Goal: Task Accomplishment & Management: Manage account settings

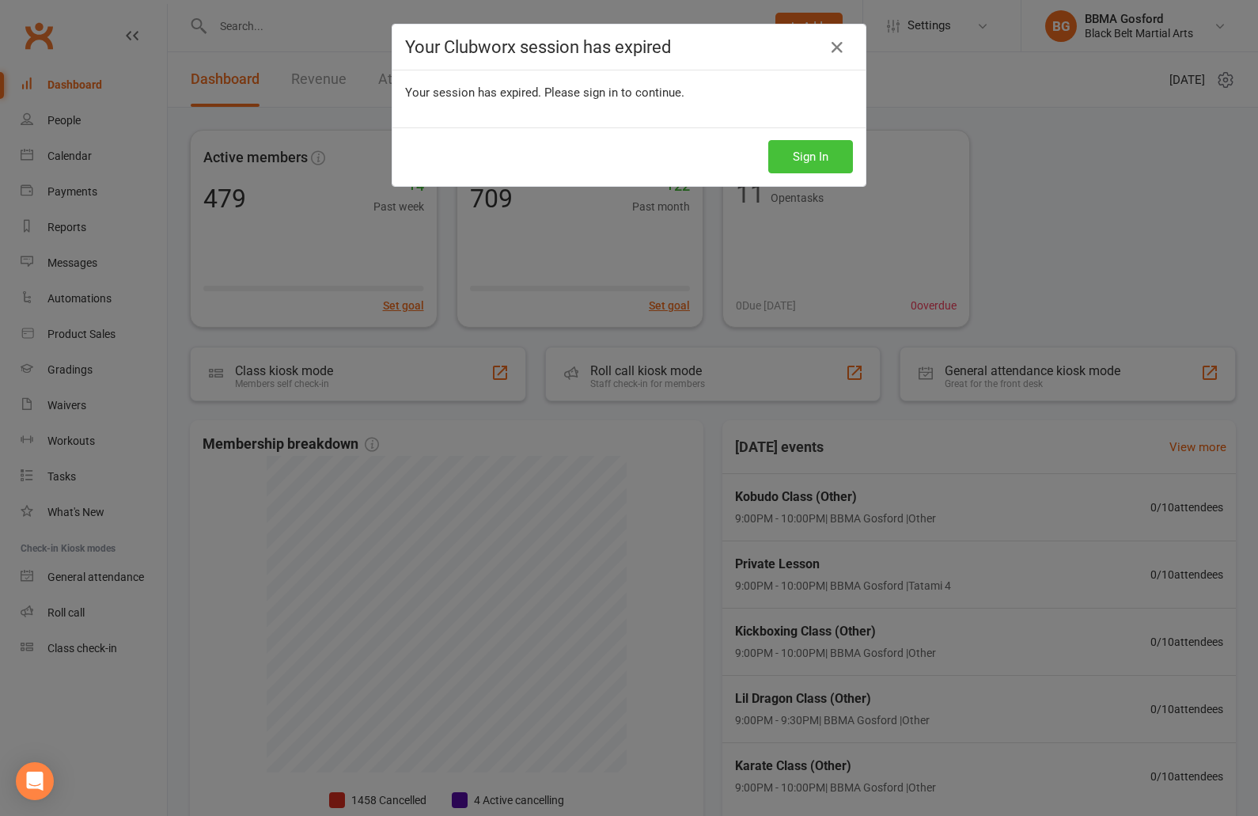
click at [802, 164] on button "Sign In" at bounding box center [810, 156] width 85 height 33
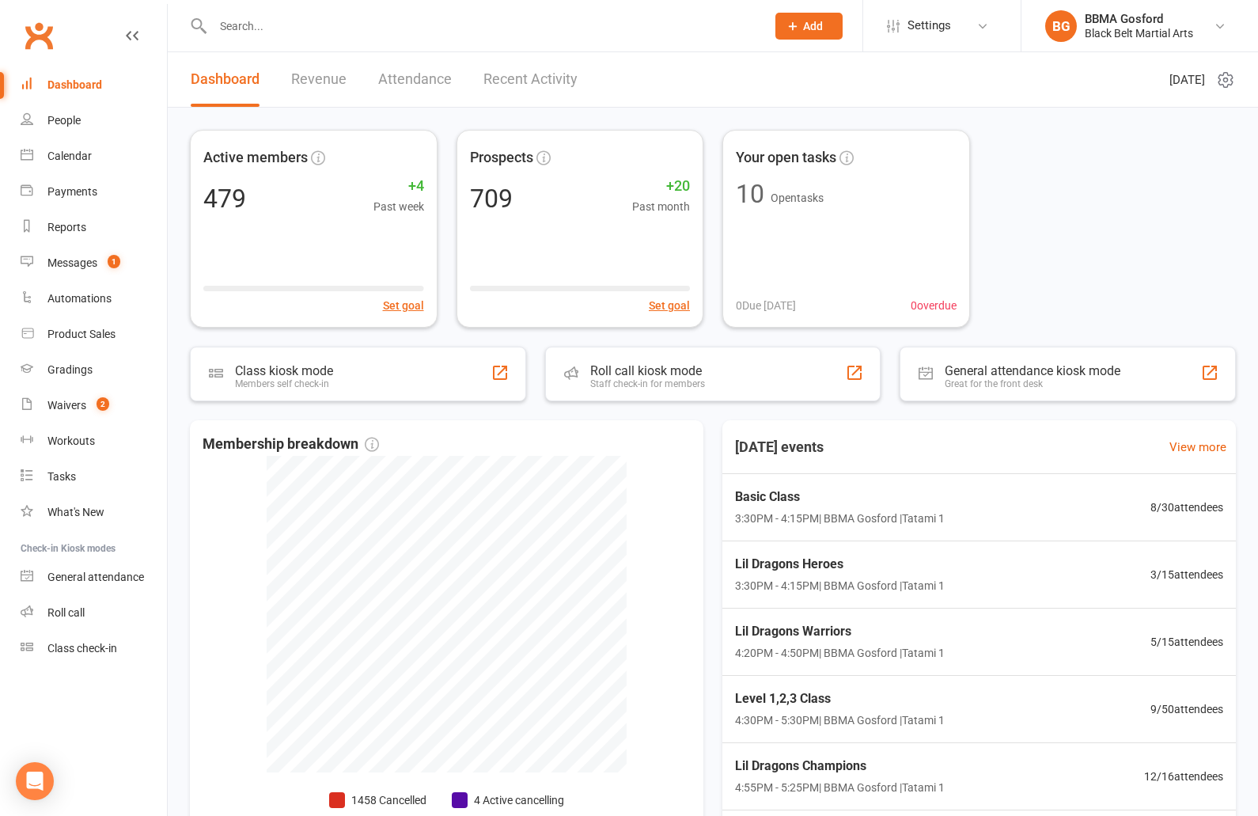
click at [285, 15] on input "text" at bounding box center [481, 26] width 547 height 22
type input "a"
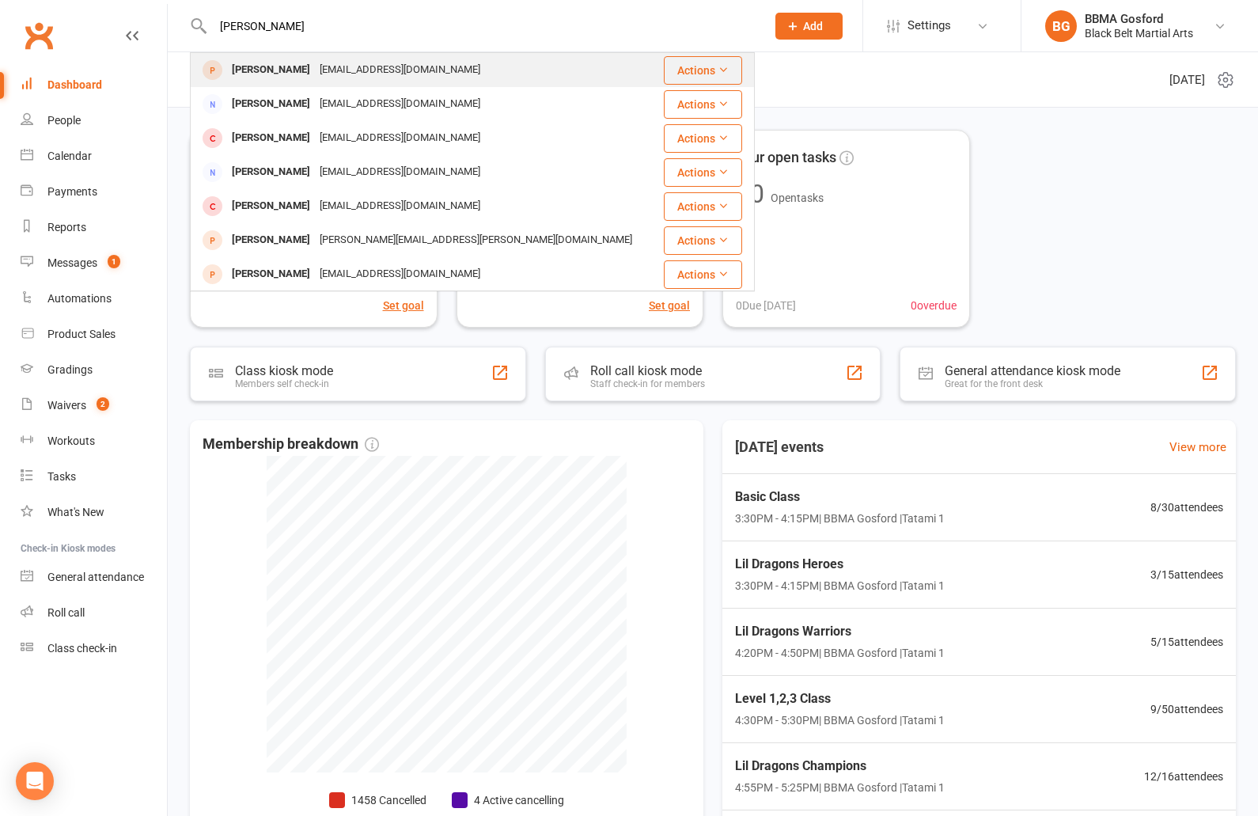
type input "[PERSON_NAME]"
click at [283, 67] on div "[PERSON_NAME]" at bounding box center [271, 70] width 88 height 23
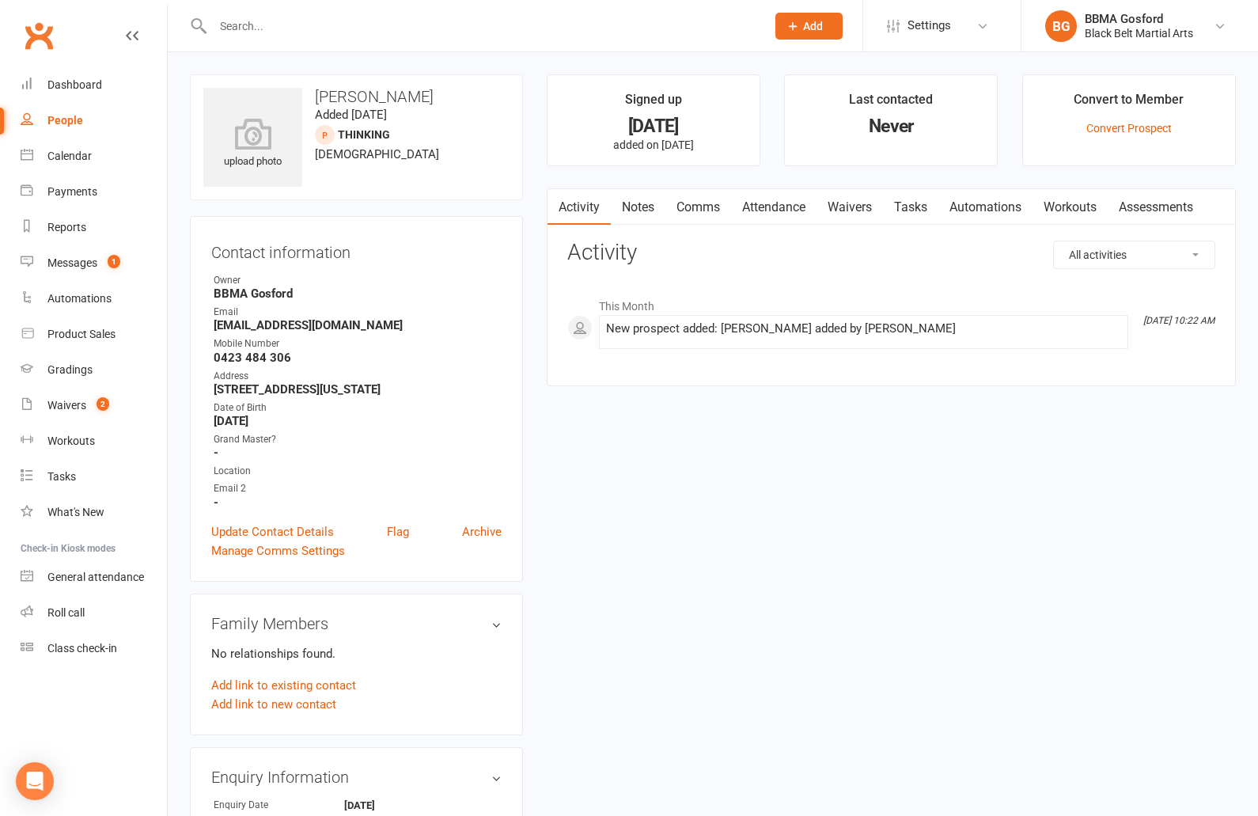
click at [707, 210] on link "Comms" at bounding box center [699, 207] width 66 height 36
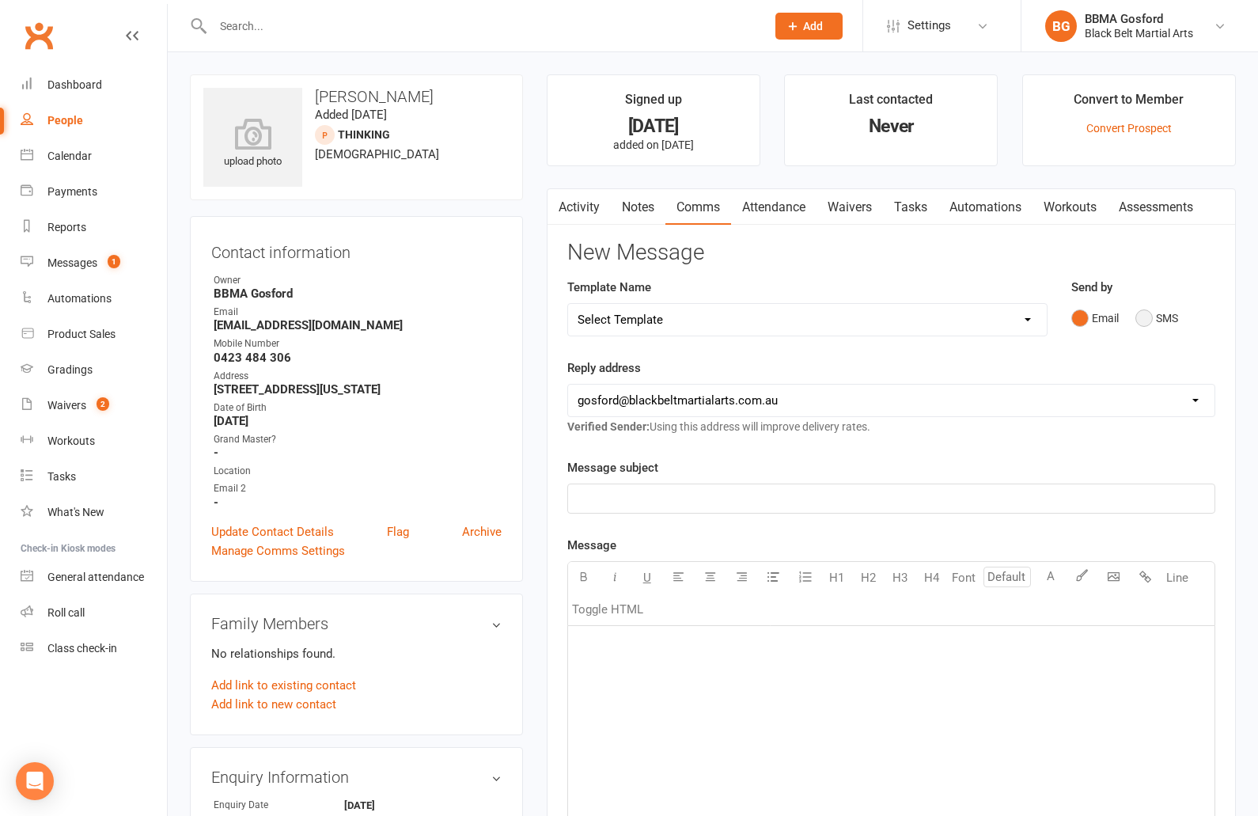
click at [1150, 321] on button "SMS" at bounding box center [1157, 318] width 43 height 30
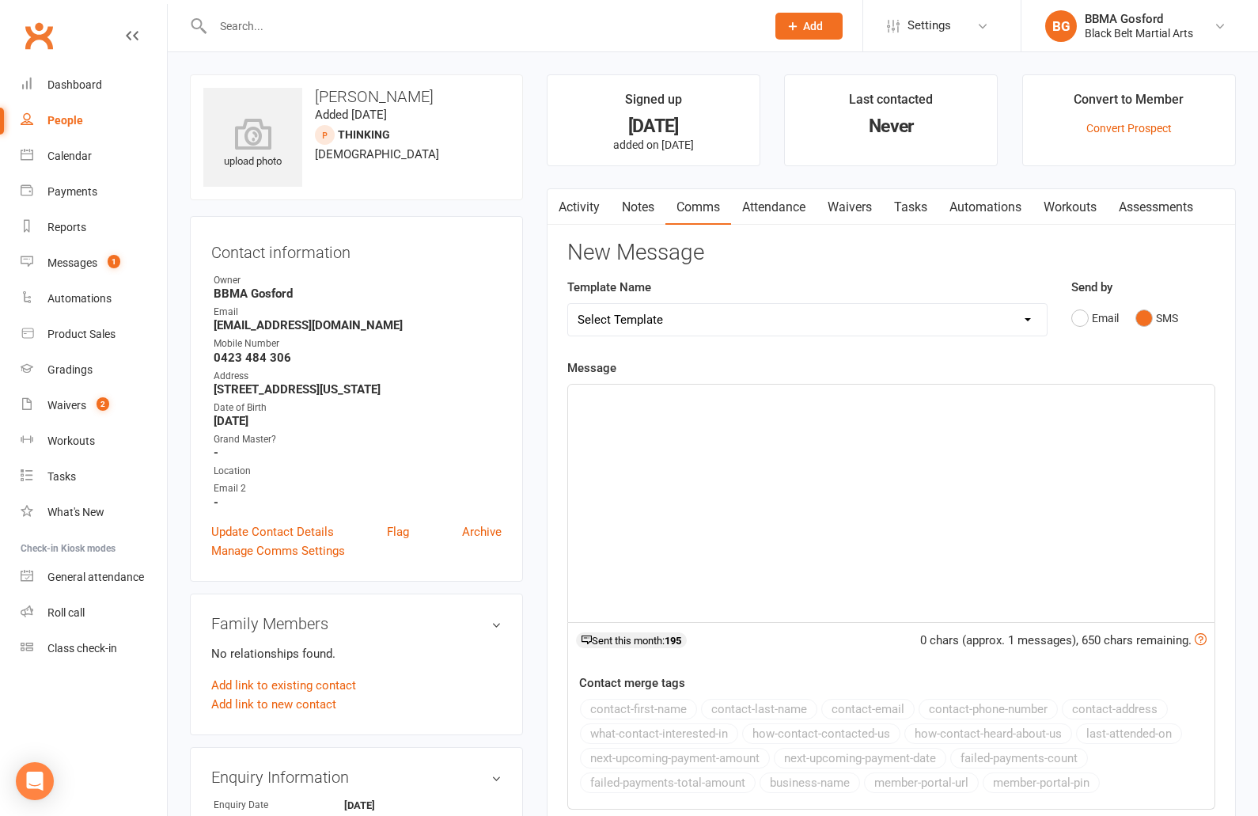
click at [712, 402] on p "﻿" at bounding box center [892, 398] width 628 height 19
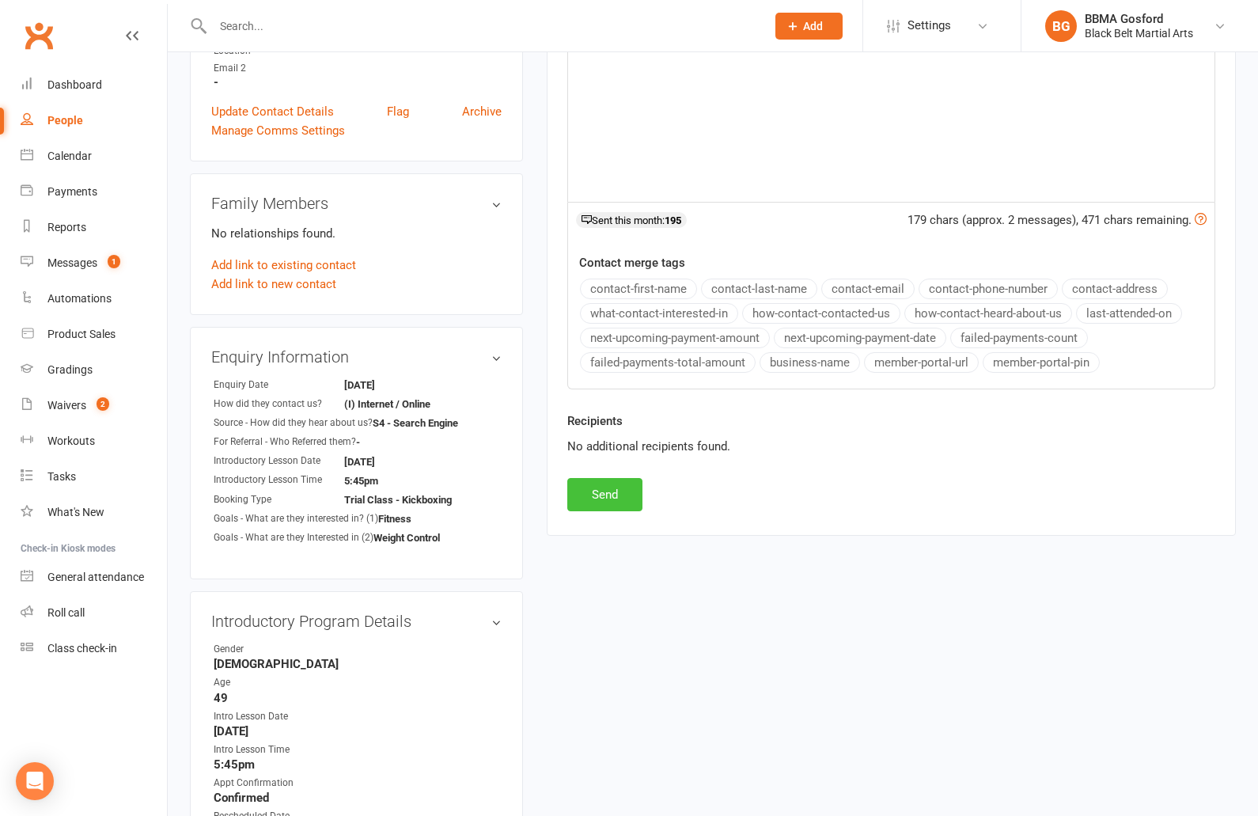
scroll to position [423, 0]
click at [609, 499] on button "Send" at bounding box center [604, 492] width 75 height 33
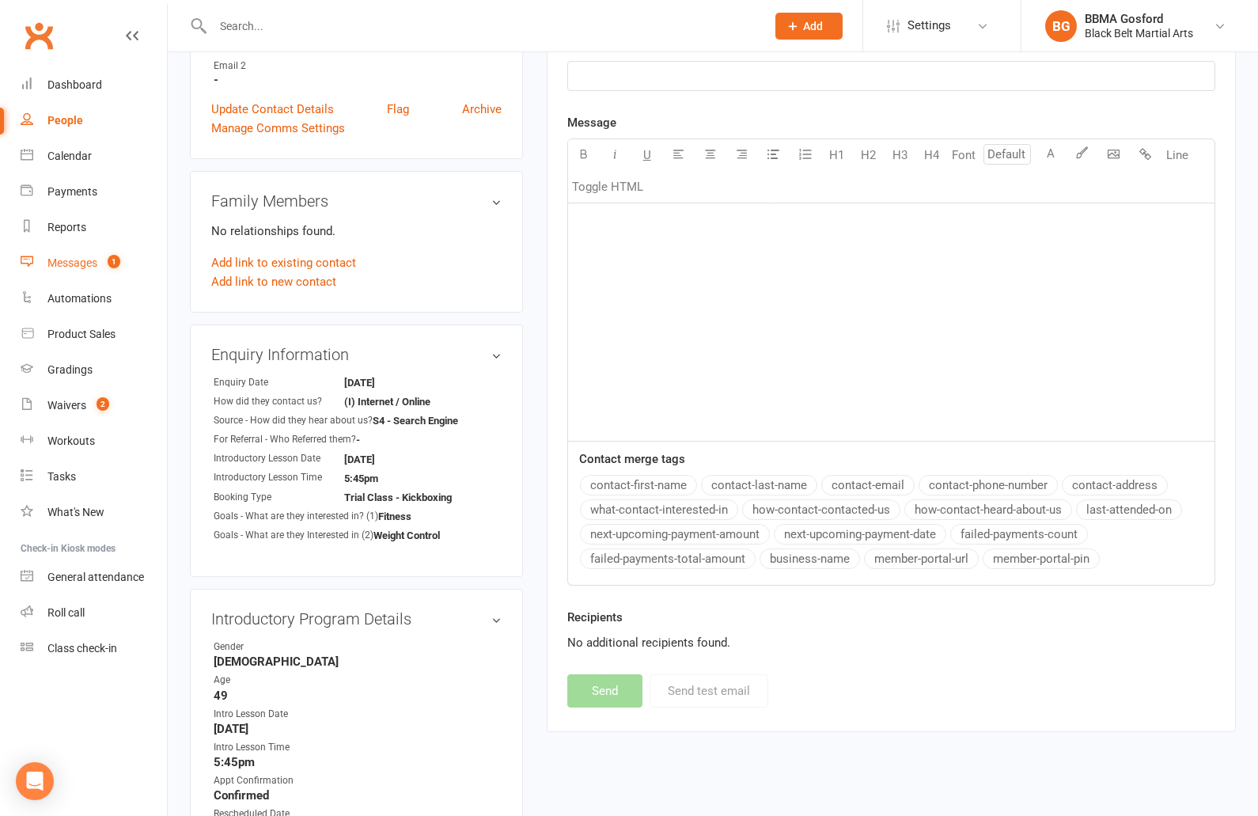
click at [74, 265] on div "Messages" at bounding box center [72, 262] width 50 height 13
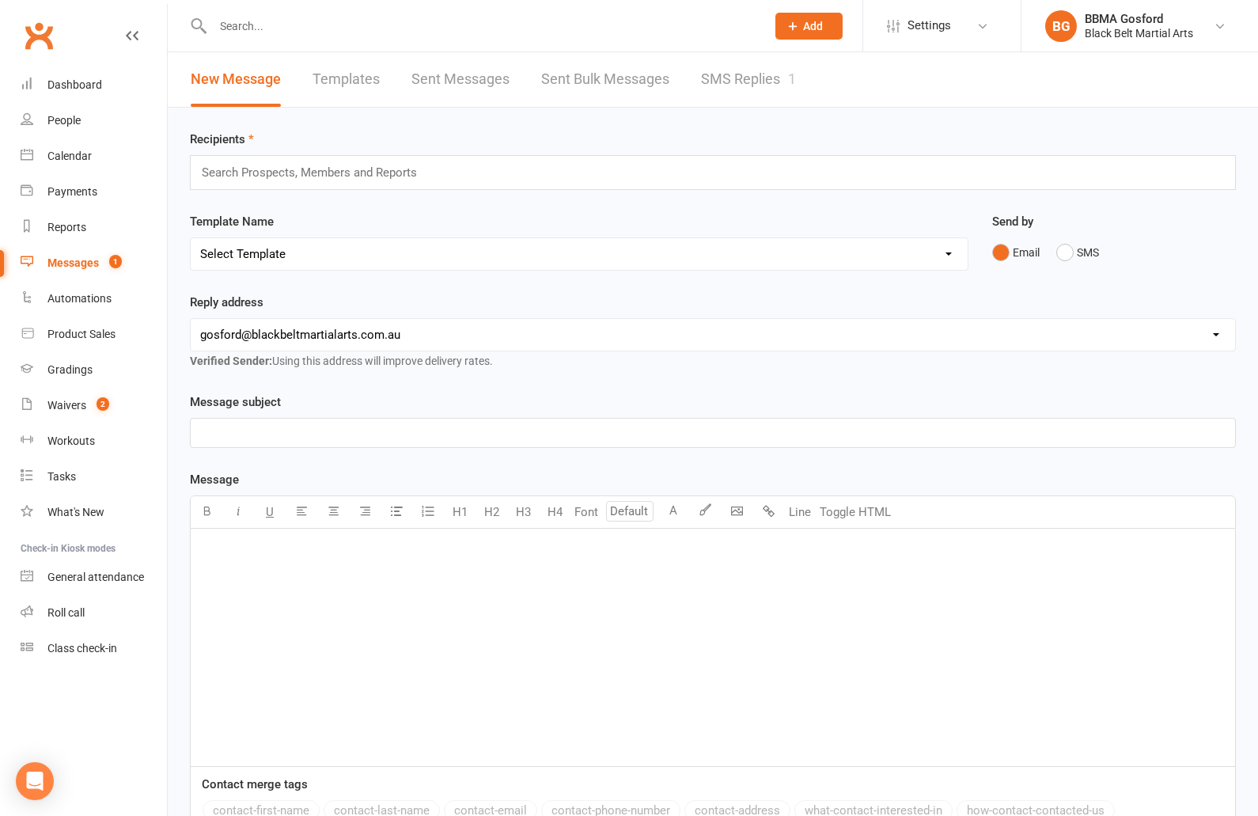
click at [747, 74] on link "SMS Replies 1" at bounding box center [748, 79] width 95 height 55
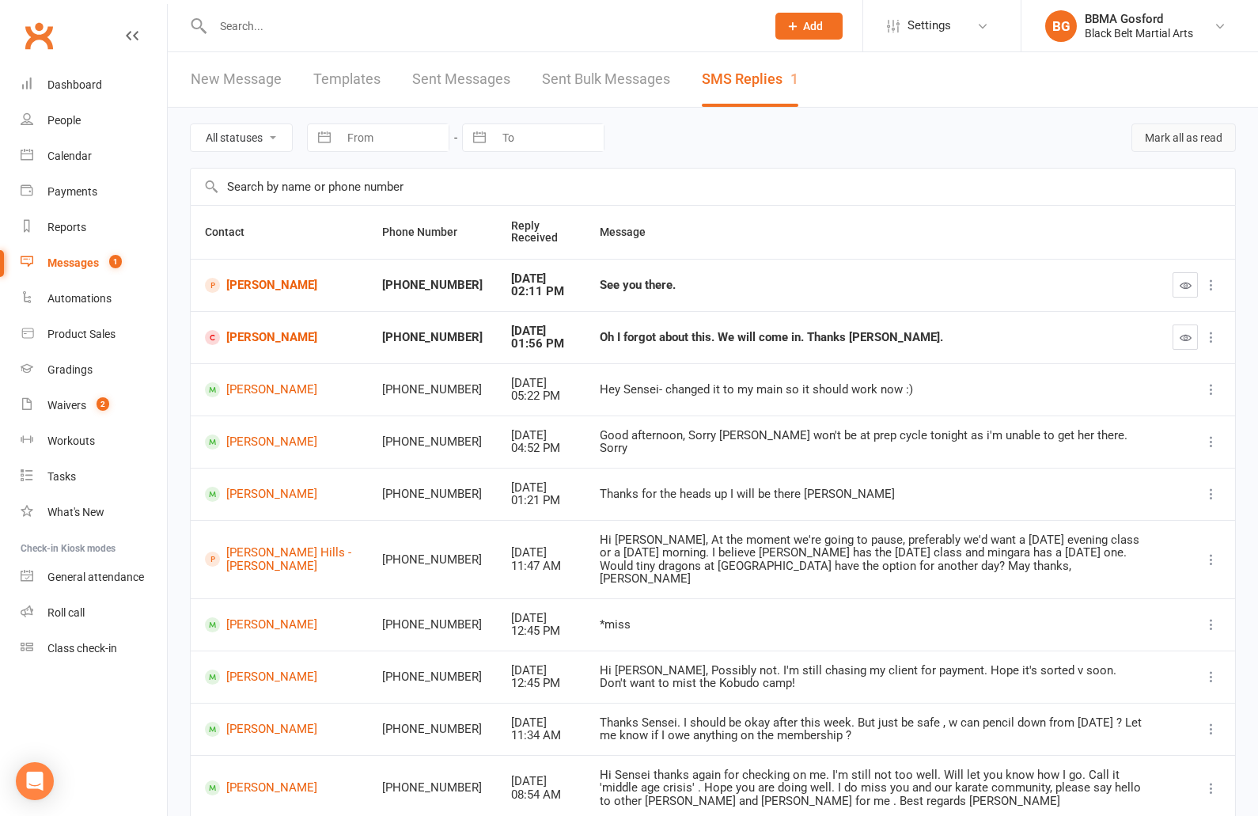
click at [1190, 134] on button "Mark all as read" at bounding box center [1184, 137] width 104 height 28
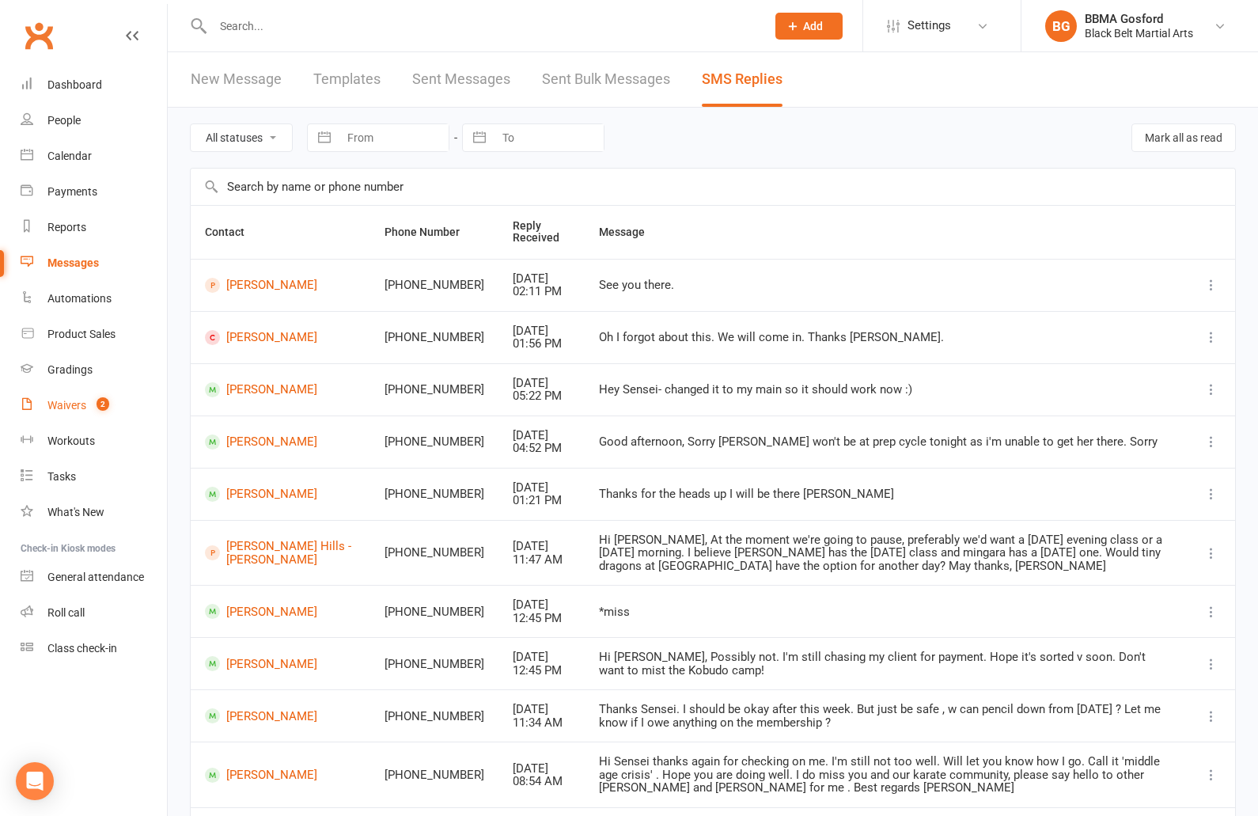
click at [73, 413] on link "Waivers 2" at bounding box center [94, 406] width 146 height 36
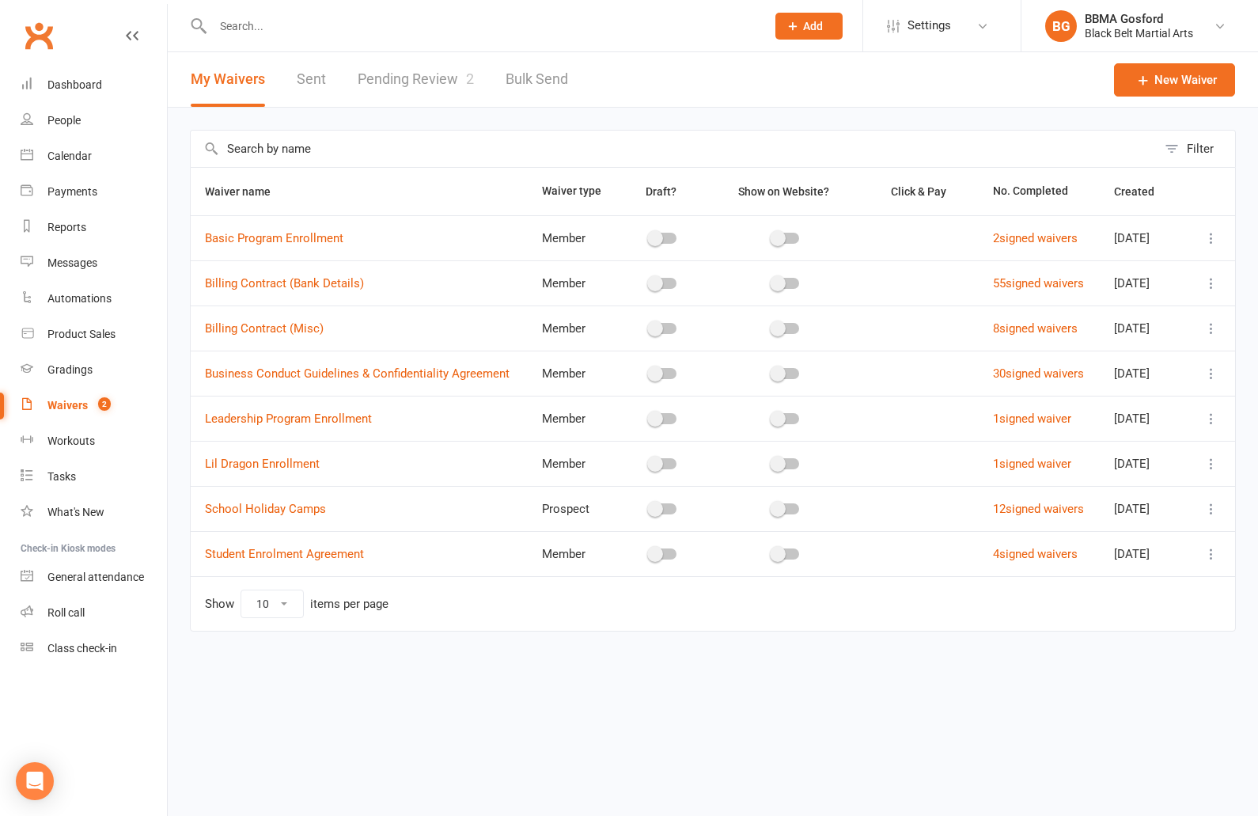
click at [424, 77] on link "Pending Review 2" at bounding box center [416, 79] width 116 height 55
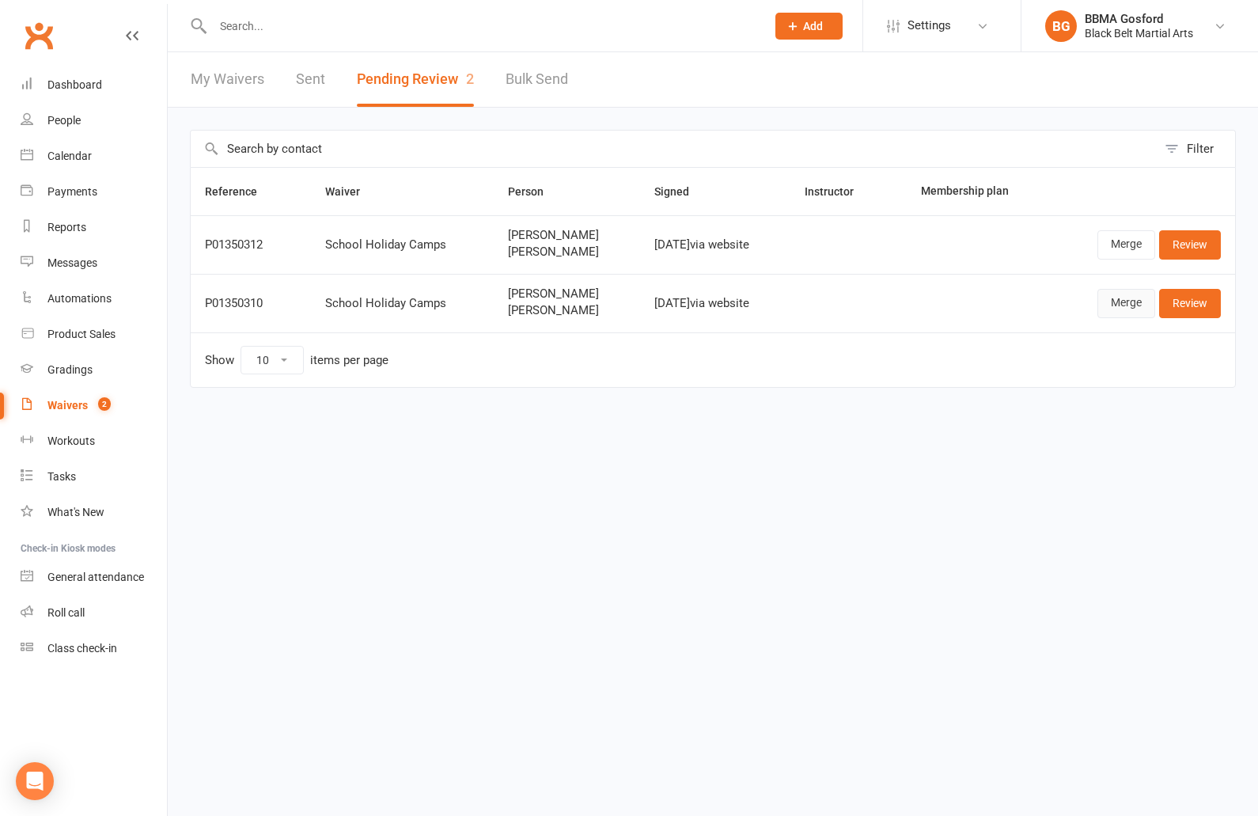
click at [1135, 306] on link "Merge" at bounding box center [1127, 303] width 58 height 28
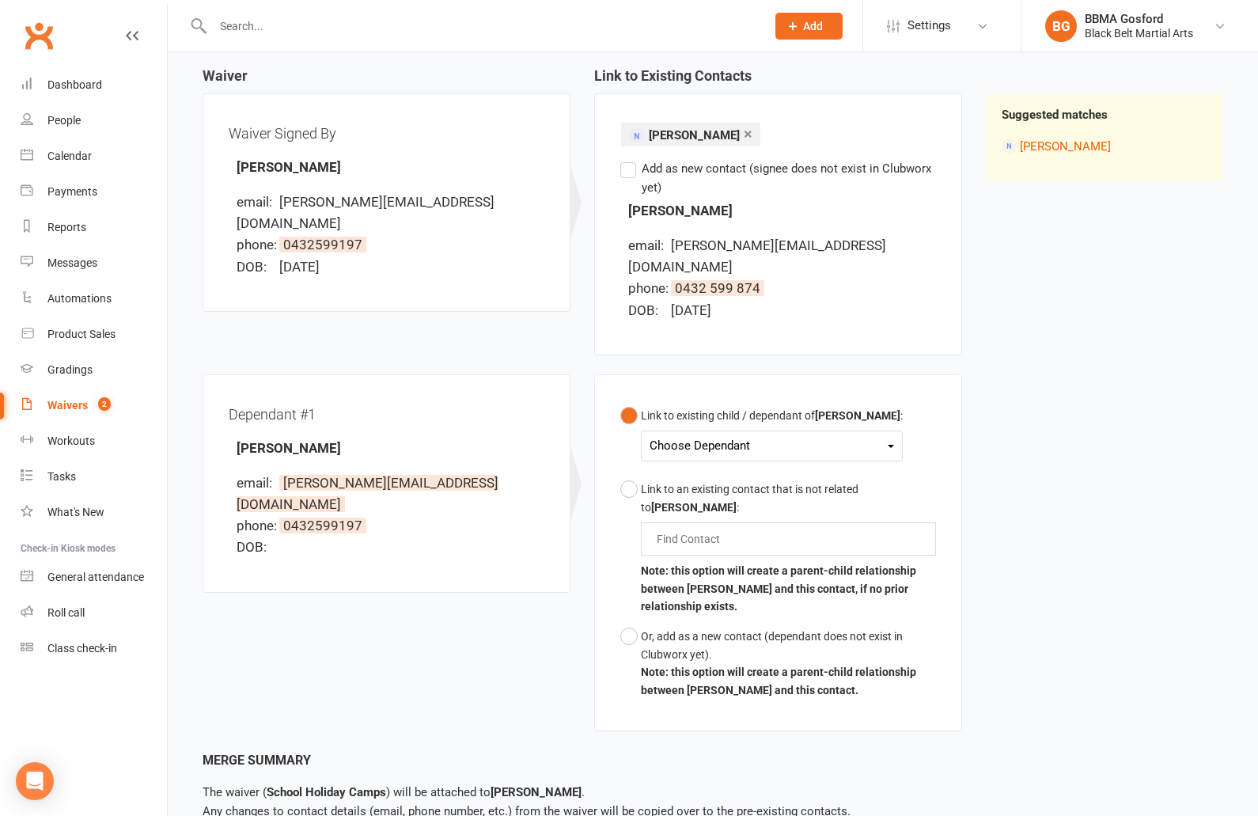
scroll to position [157, 0]
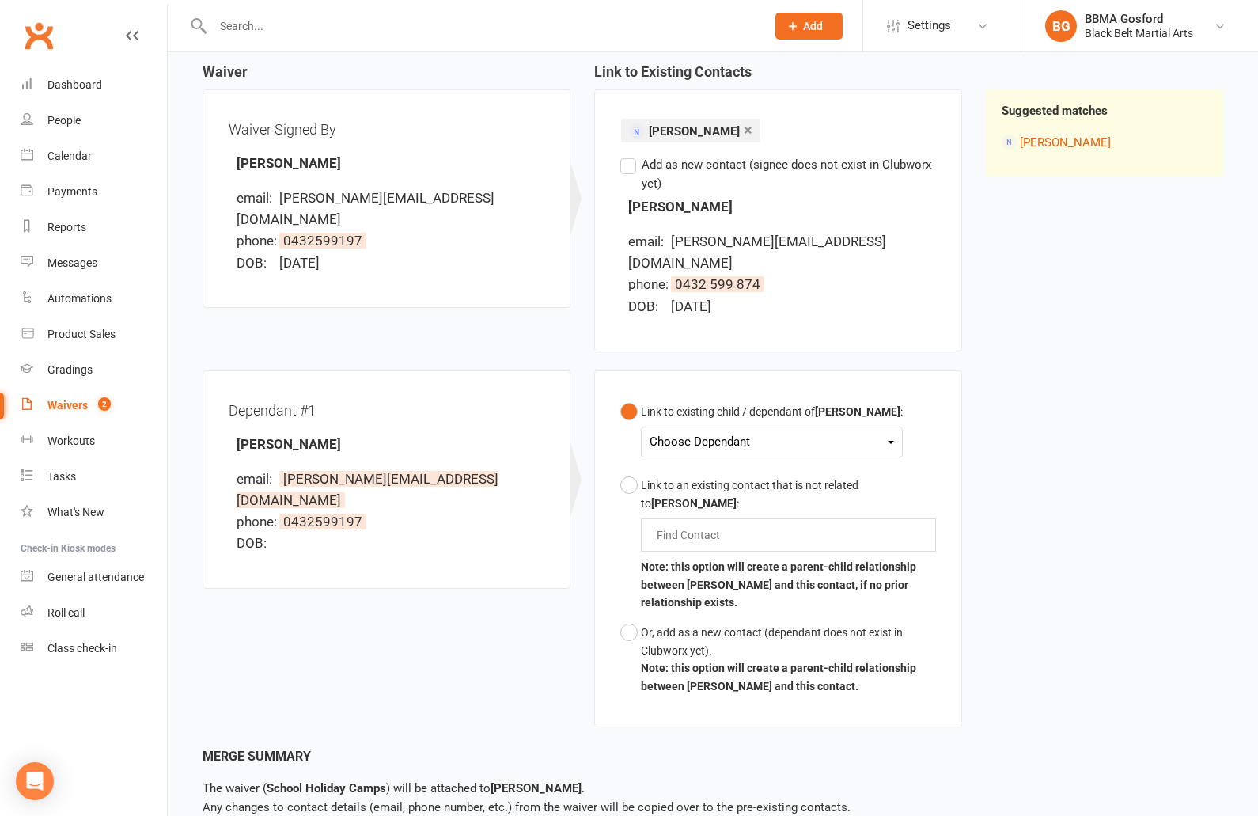
click at [808, 431] on div "Choose Dependant" at bounding box center [772, 441] width 245 height 21
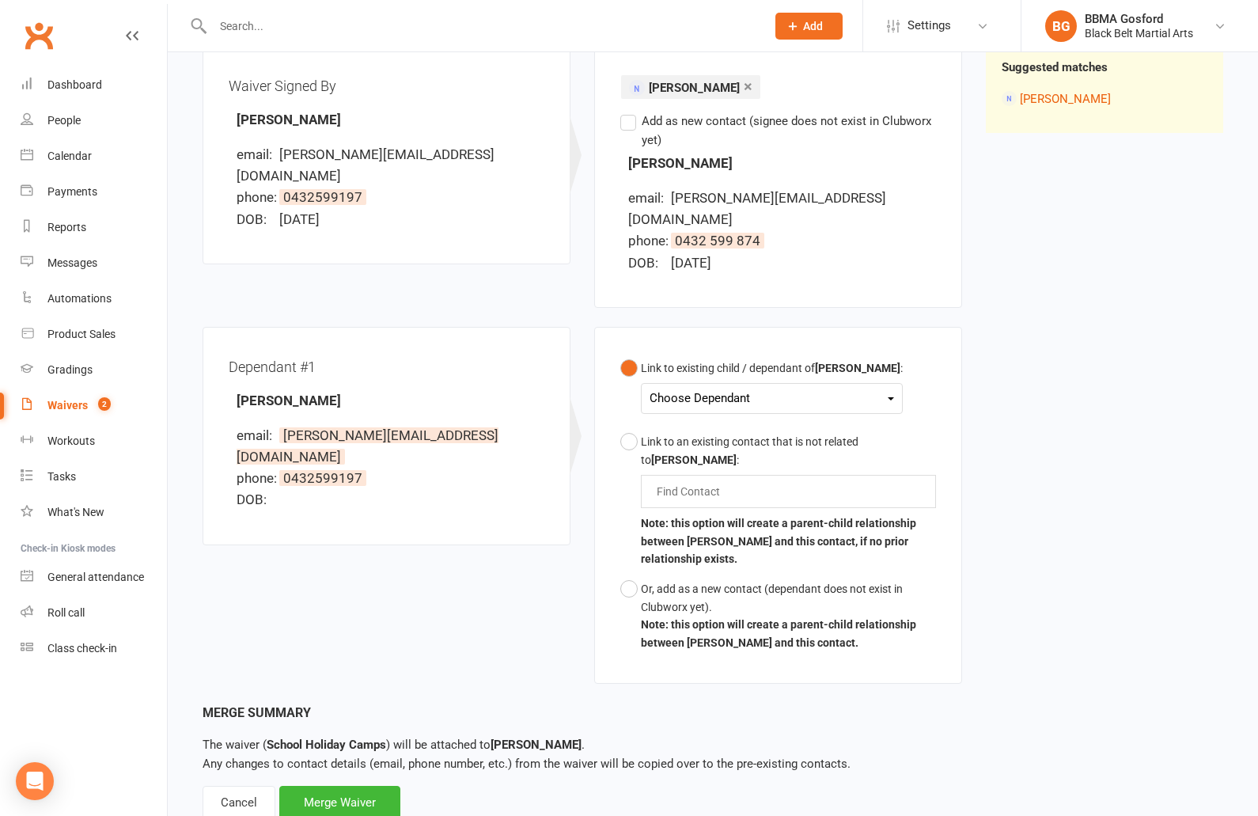
scroll to position [212, 0]
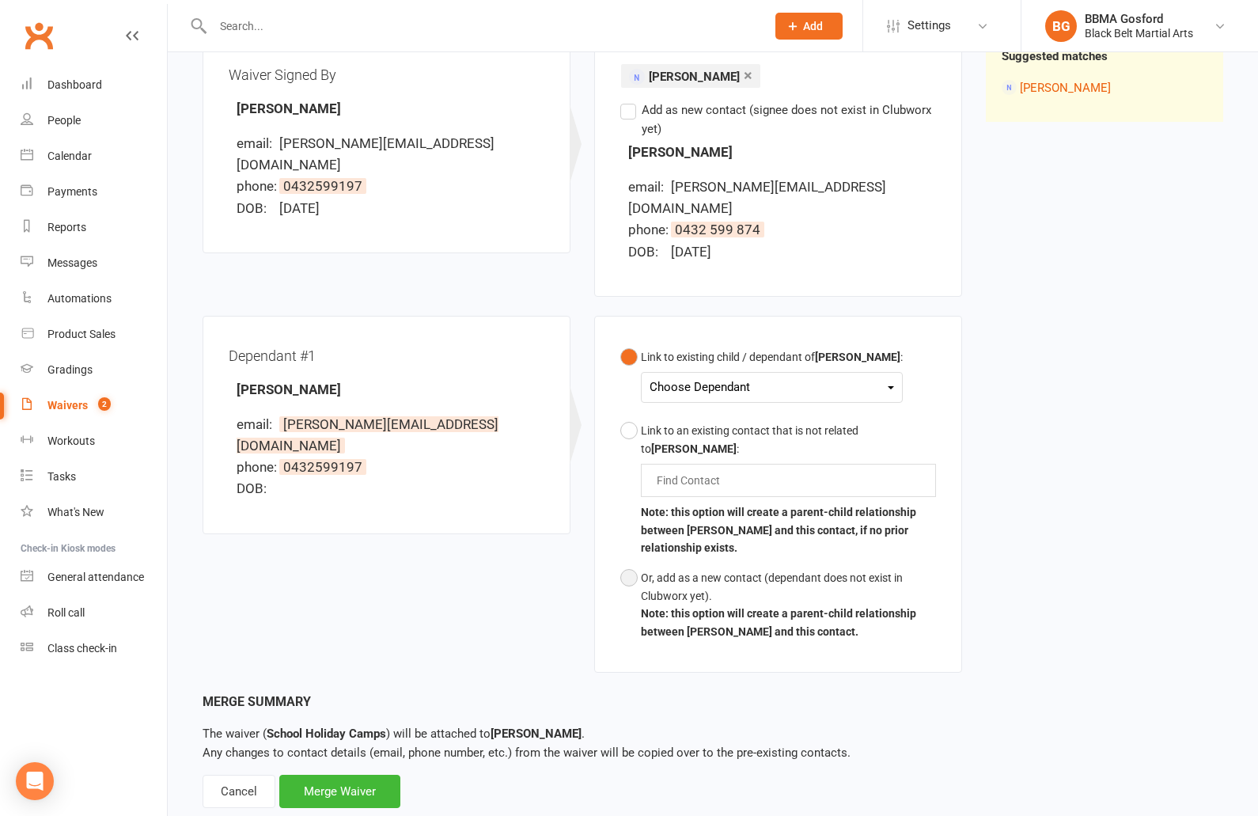
click at [632, 563] on button "Or, add as a new contact (dependant does not exist in Clubworx yet). Note: this…" at bounding box center [778, 605] width 316 height 84
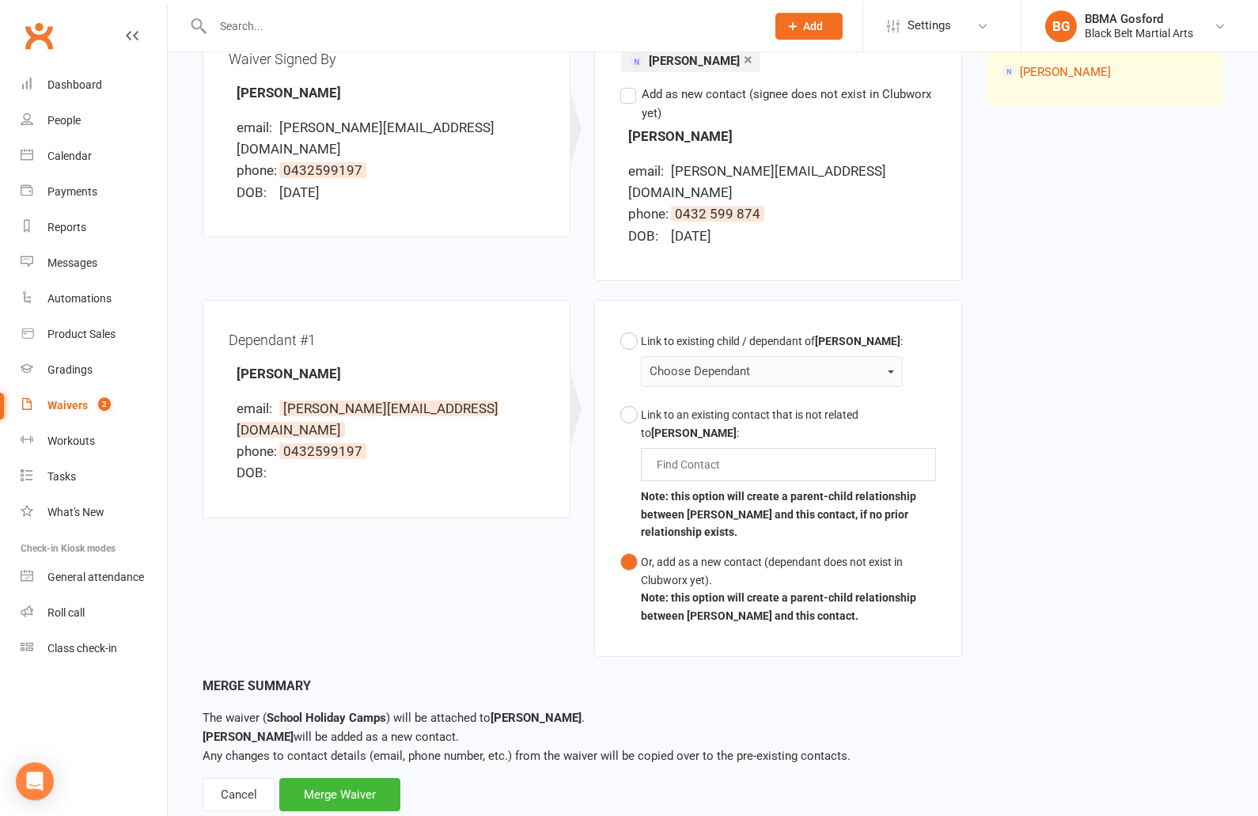
scroll to position [231, 0]
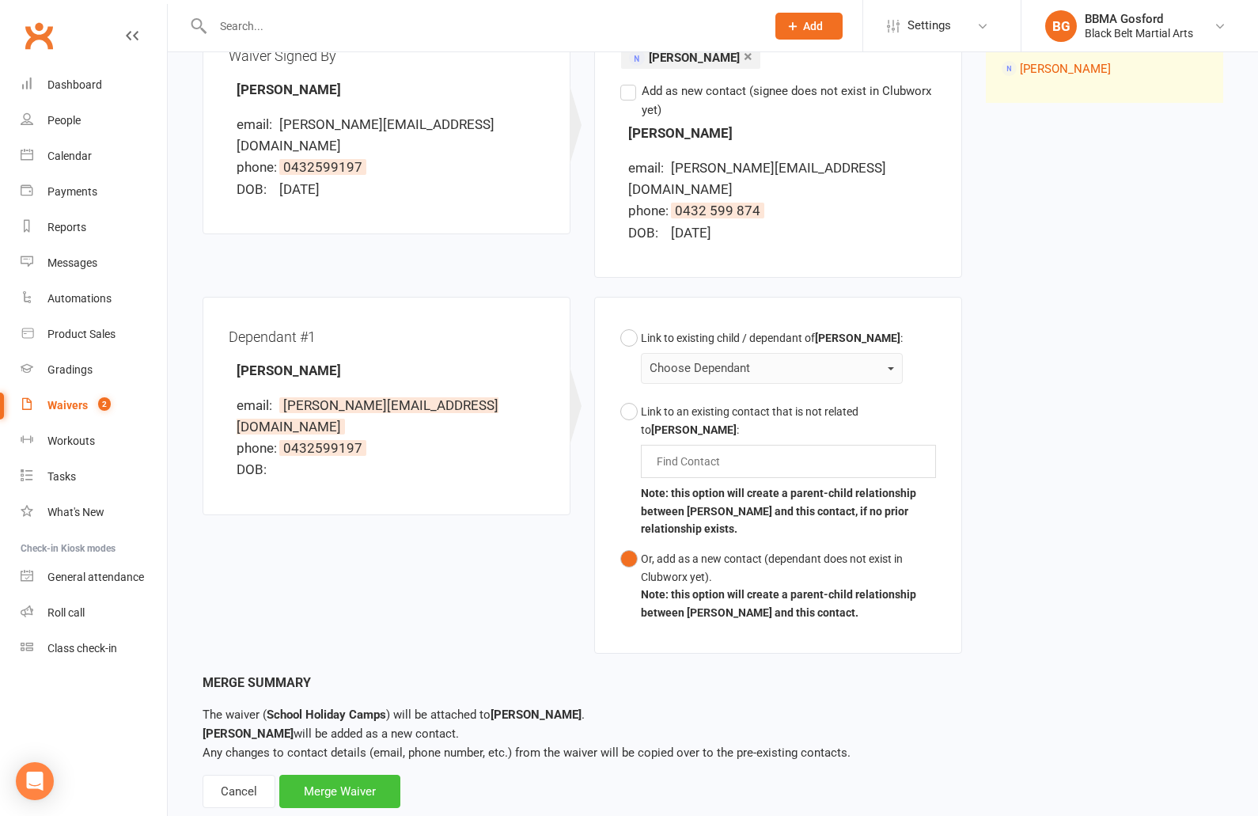
click at [368, 775] on div "Merge Waiver" at bounding box center [339, 791] width 121 height 33
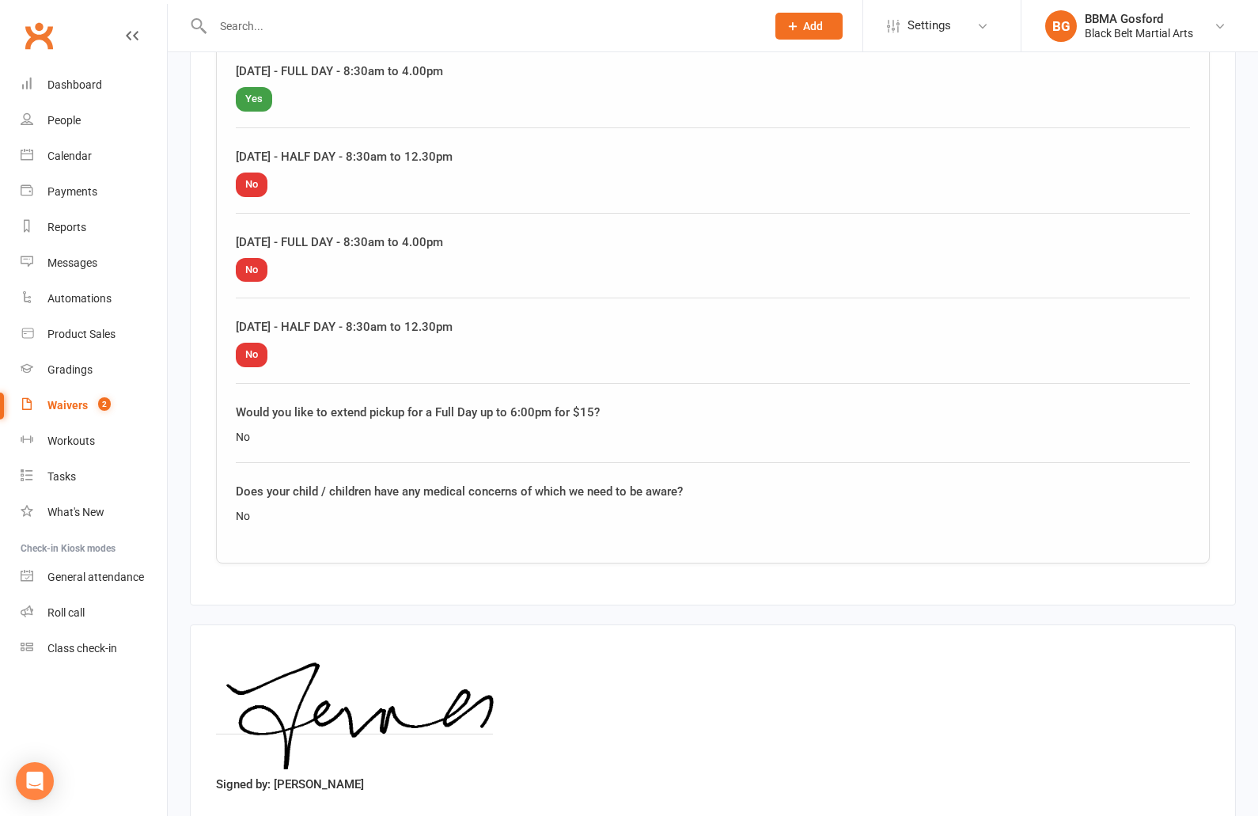
scroll to position [1569, 0]
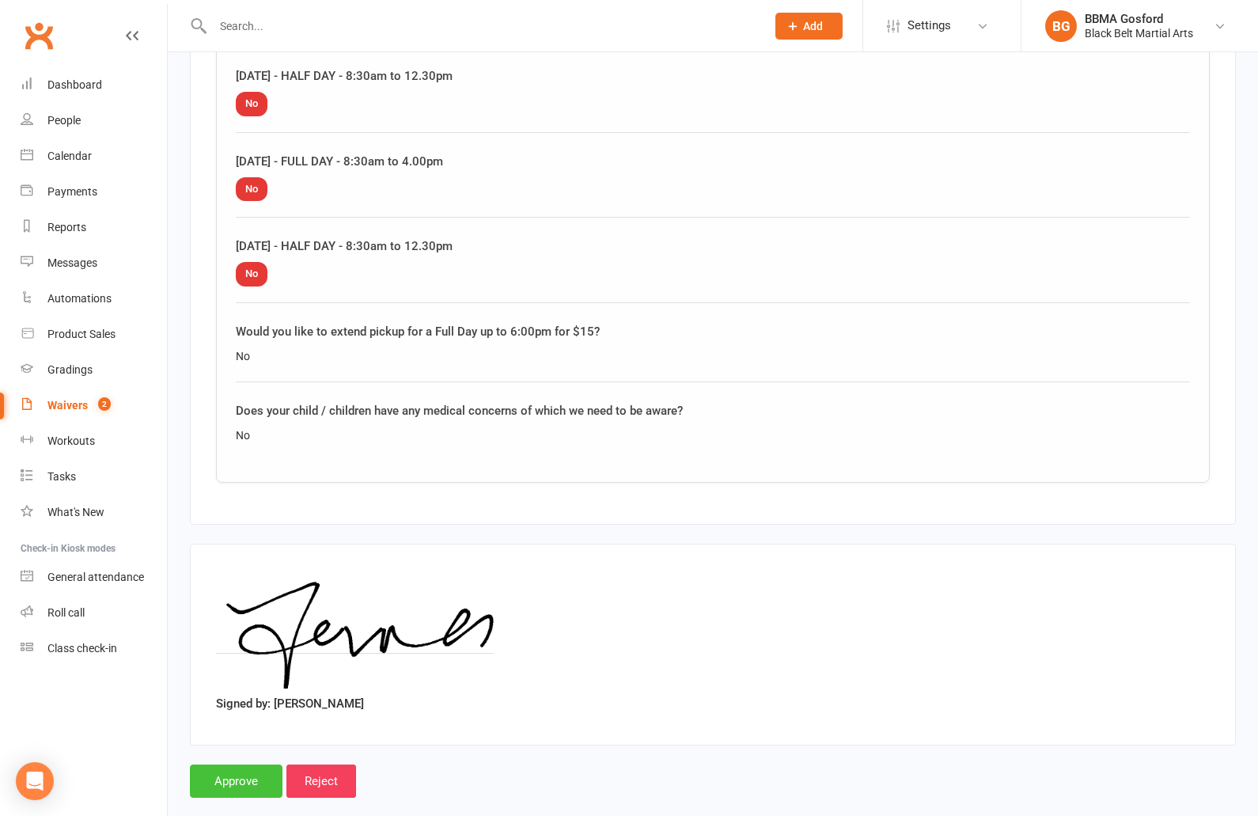
click at [233, 765] on input "Approve" at bounding box center [236, 781] width 93 height 33
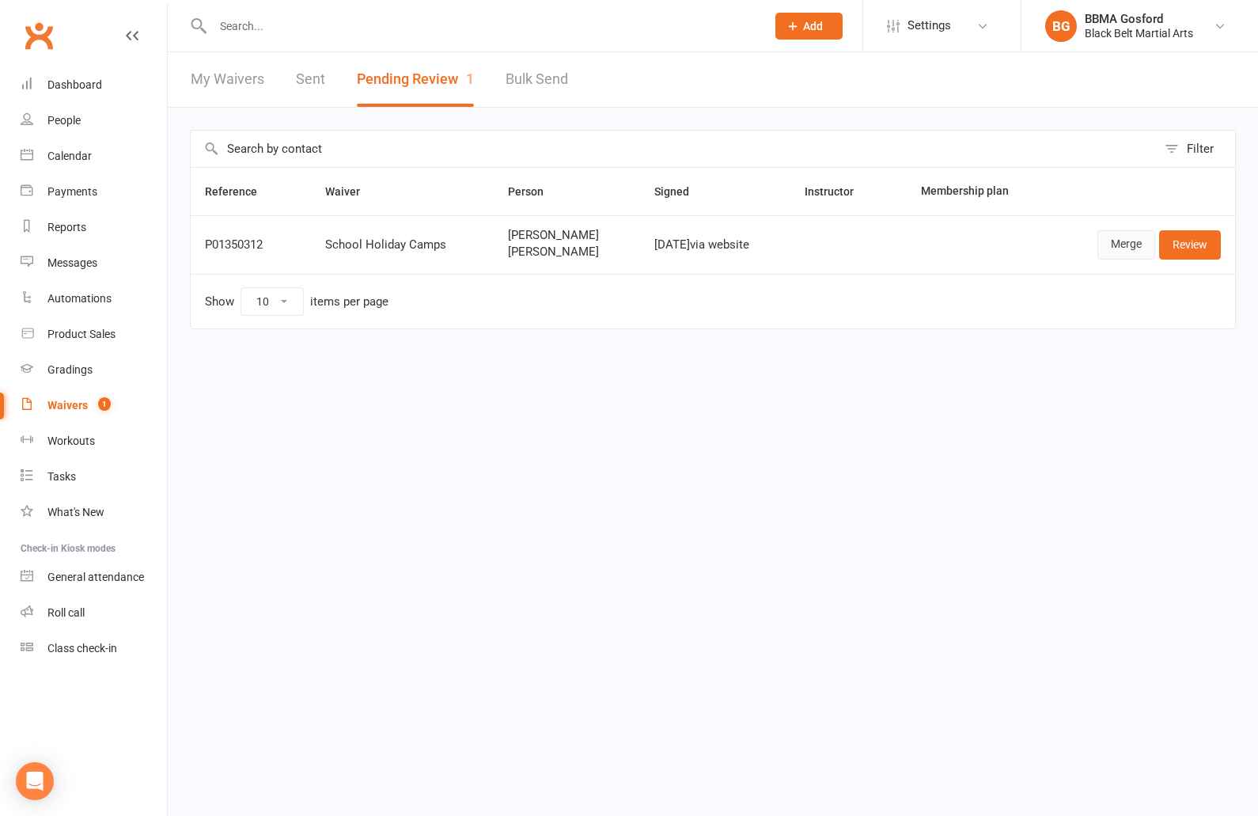
click at [1116, 241] on link "Merge" at bounding box center [1127, 244] width 58 height 28
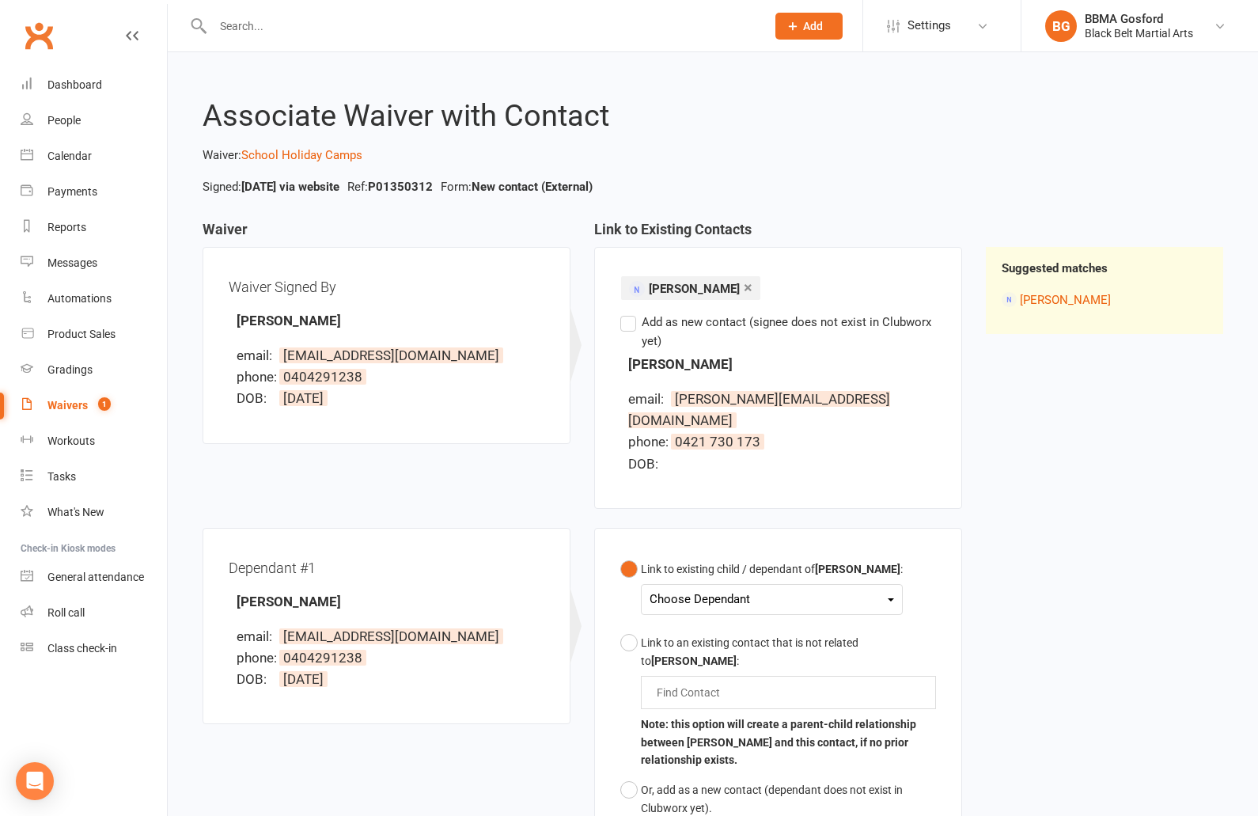
click at [744, 287] on link "×" at bounding box center [748, 287] width 9 height 25
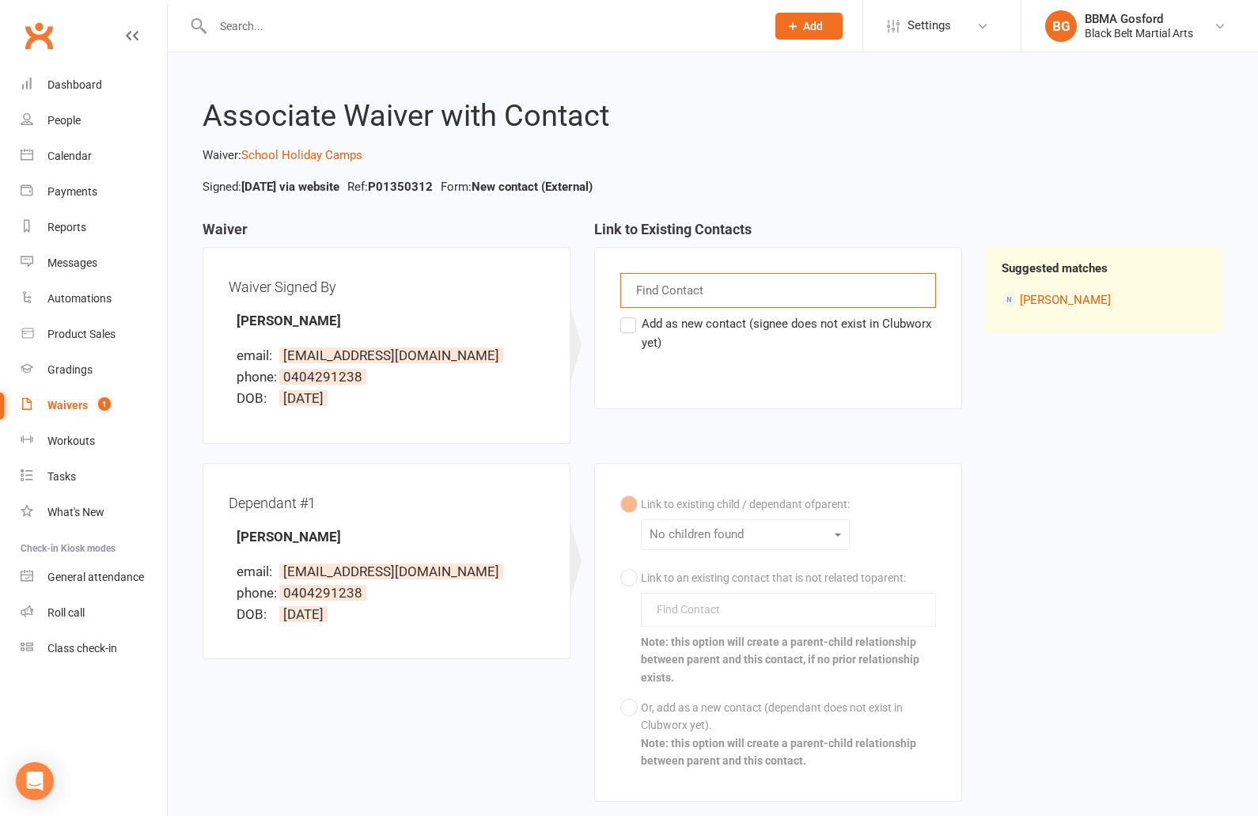
scroll to position [169, 0]
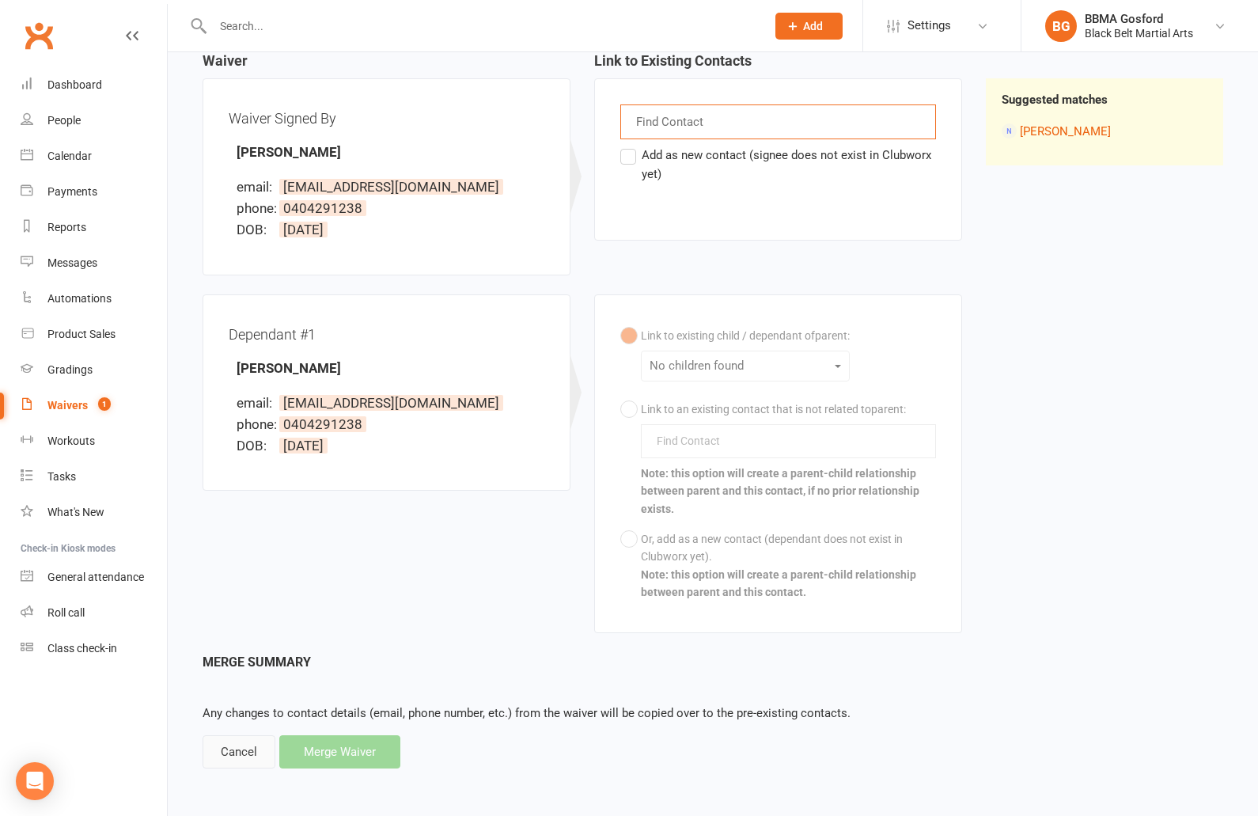
click at [231, 755] on div "Cancel" at bounding box center [239, 751] width 73 height 33
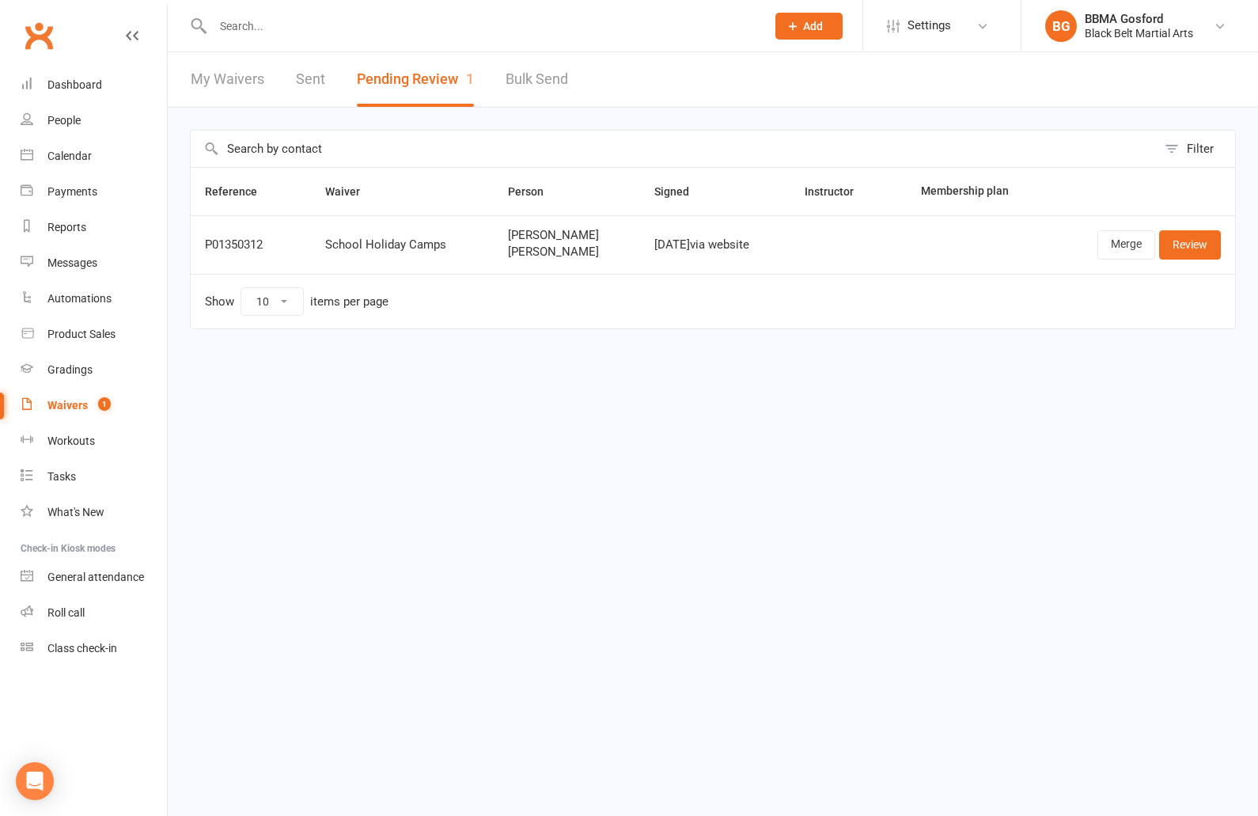
click at [269, 21] on input "text" at bounding box center [481, 26] width 547 height 22
type input "d"
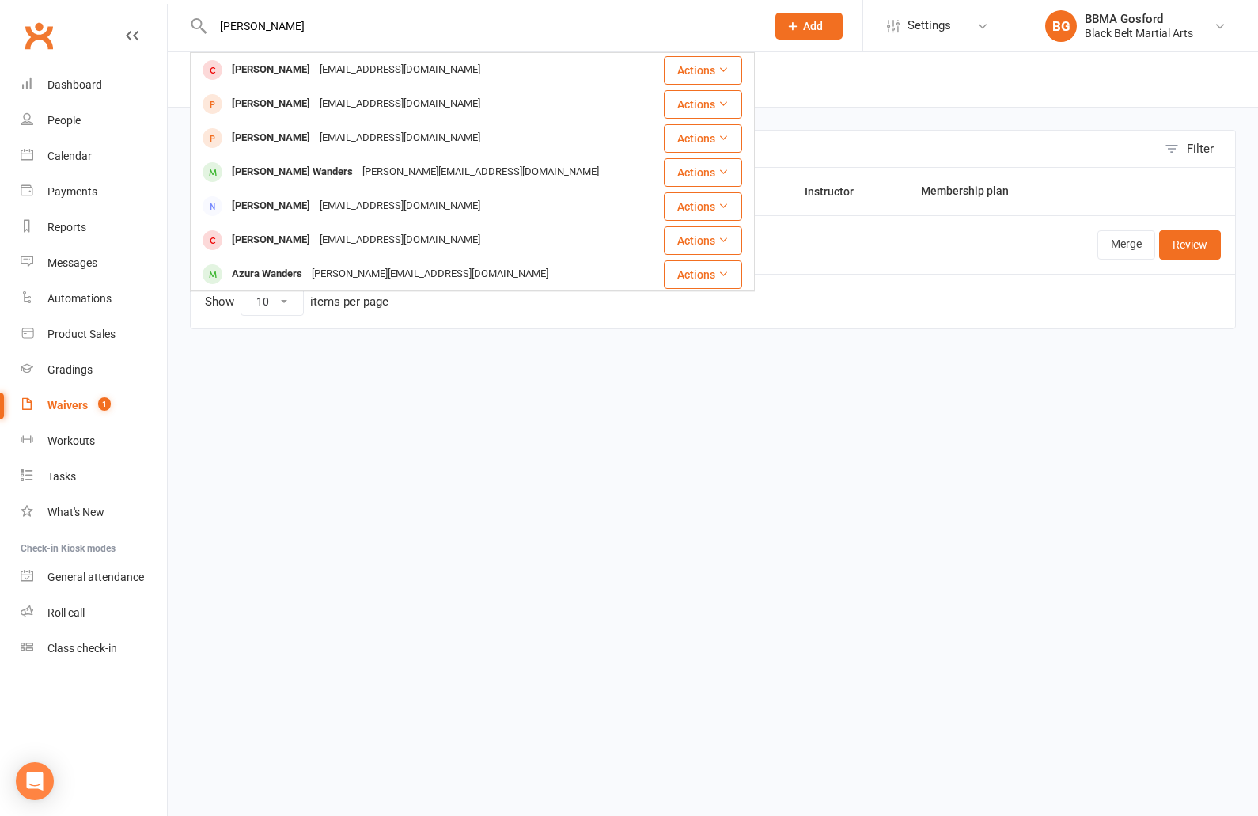
drag, startPoint x: 221, startPoint y: 27, endPoint x: 257, endPoint y: 51, distance: 43.9
click at [221, 27] on input "[PERSON_NAME]" at bounding box center [481, 26] width 547 height 22
type input "[PERSON_NAME]"
click at [336, 36] on input "[PERSON_NAME]" at bounding box center [481, 26] width 547 height 22
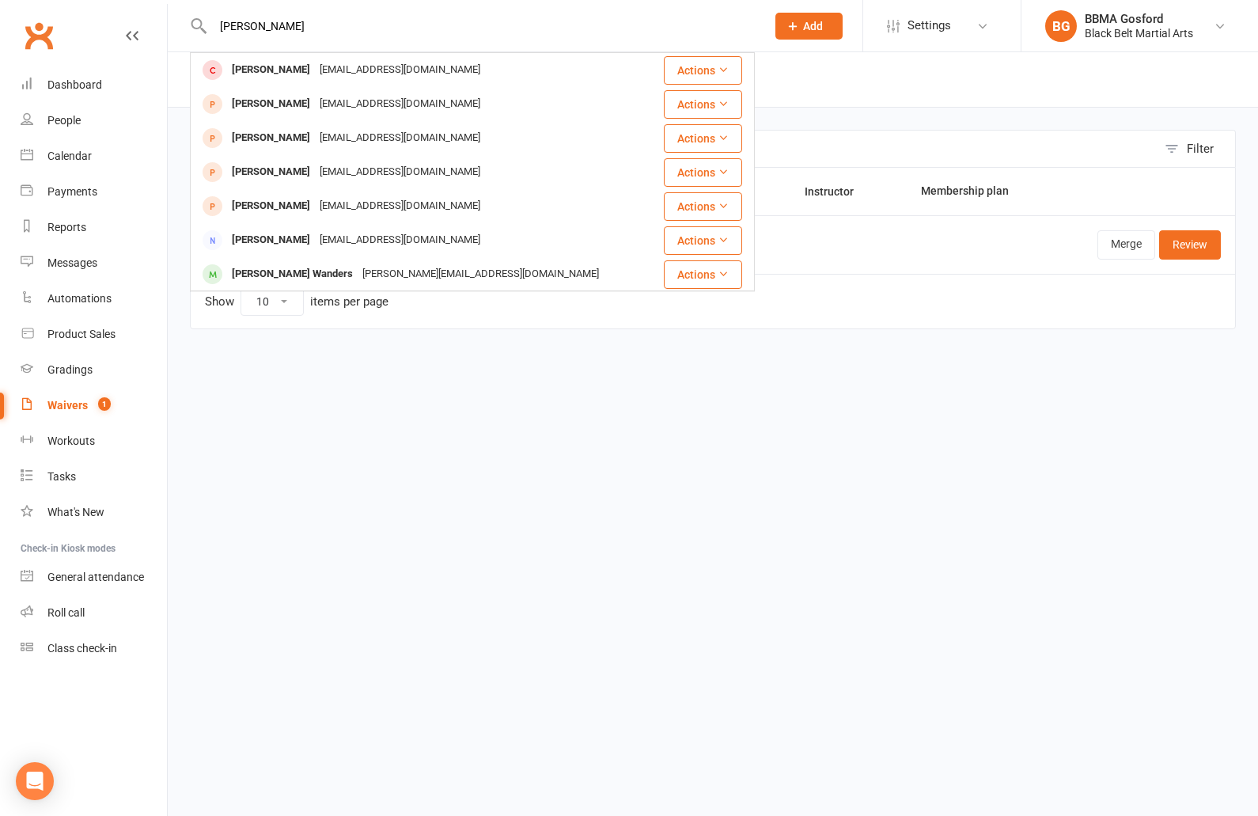
click at [336, 36] on input "[PERSON_NAME]" at bounding box center [481, 26] width 547 height 22
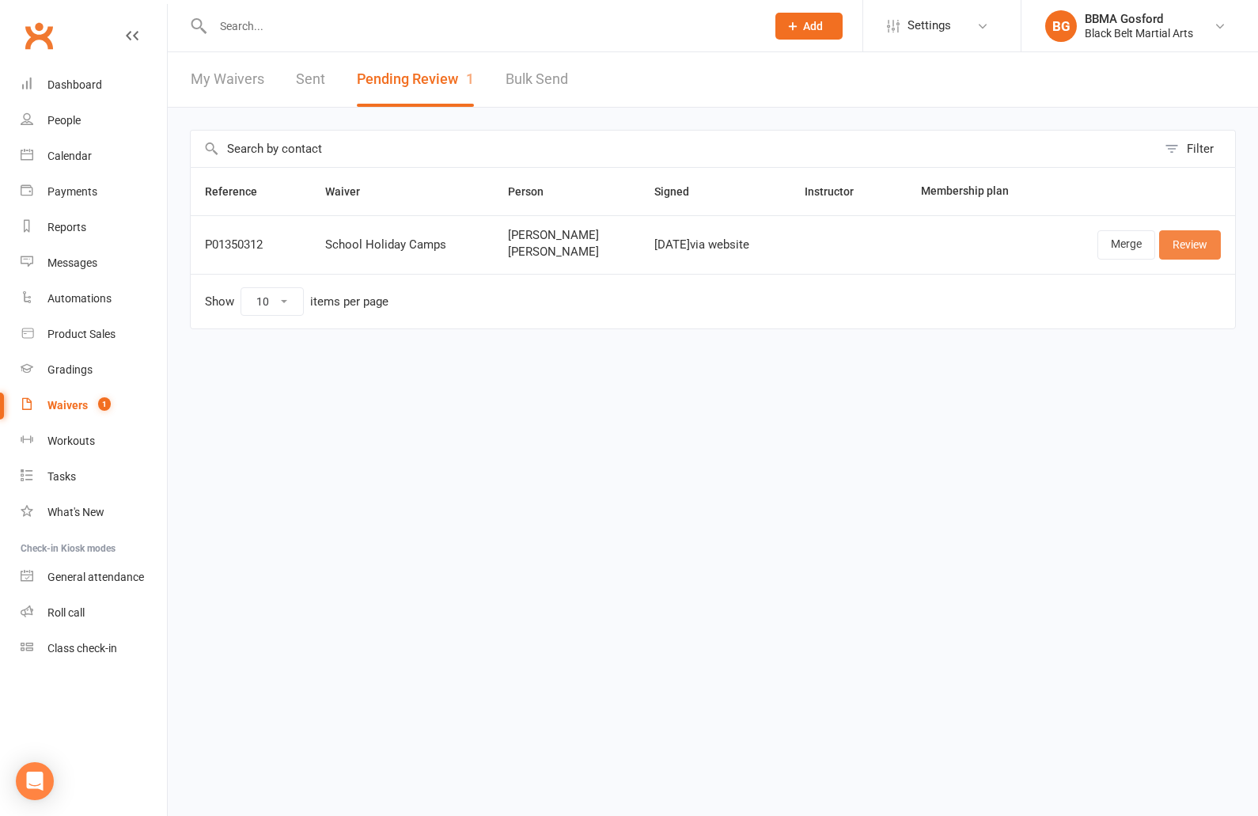
click at [1182, 245] on link "Review" at bounding box center [1190, 244] width 62 height 28
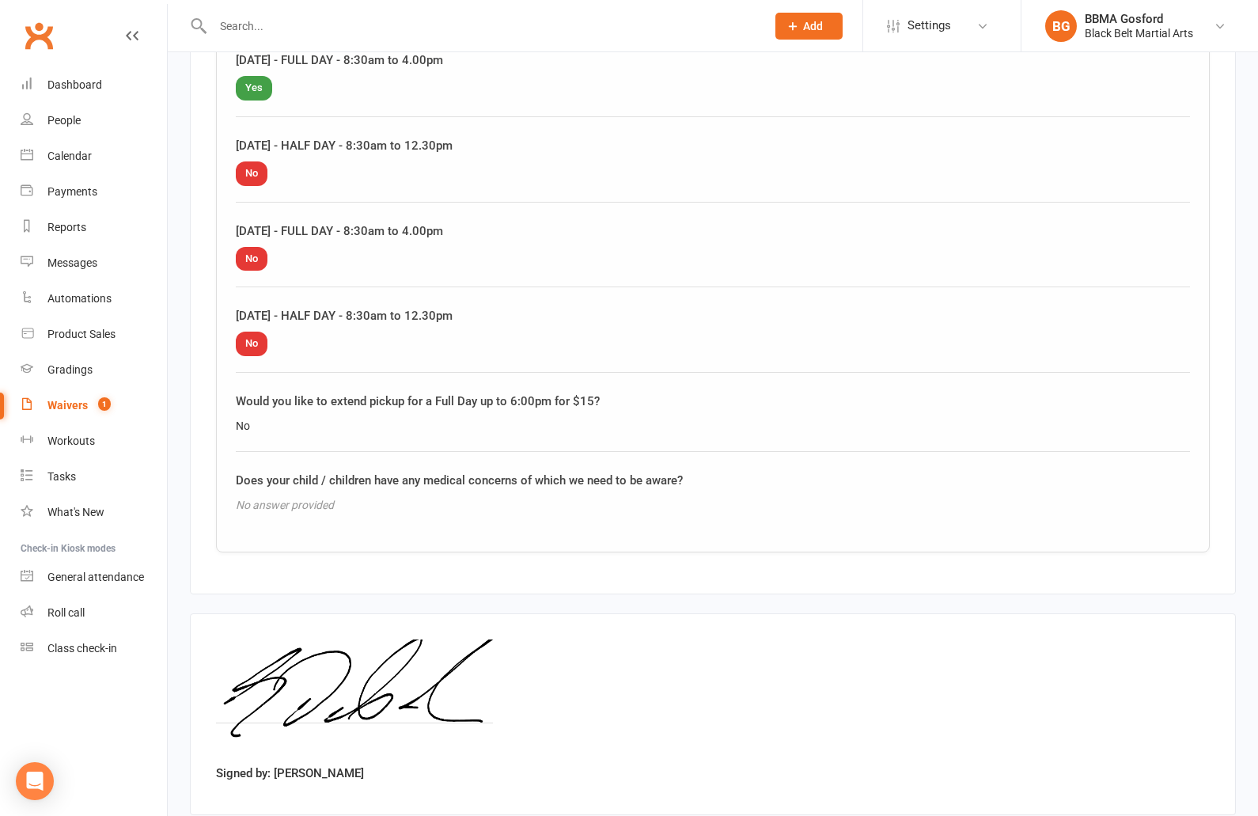
scroll to position [1683, 0]
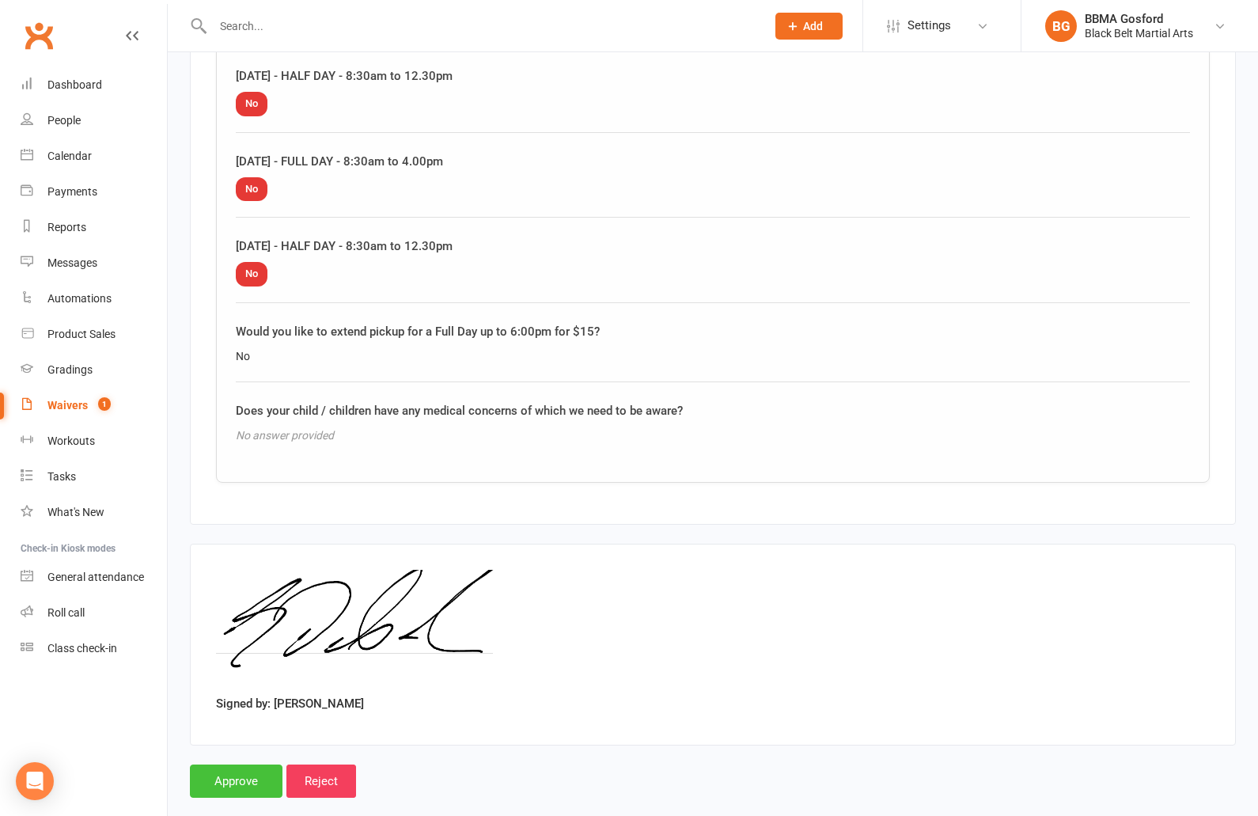
click at [236, 765] on input "Approve" at bounding box center [236, 781] width 93 height 33
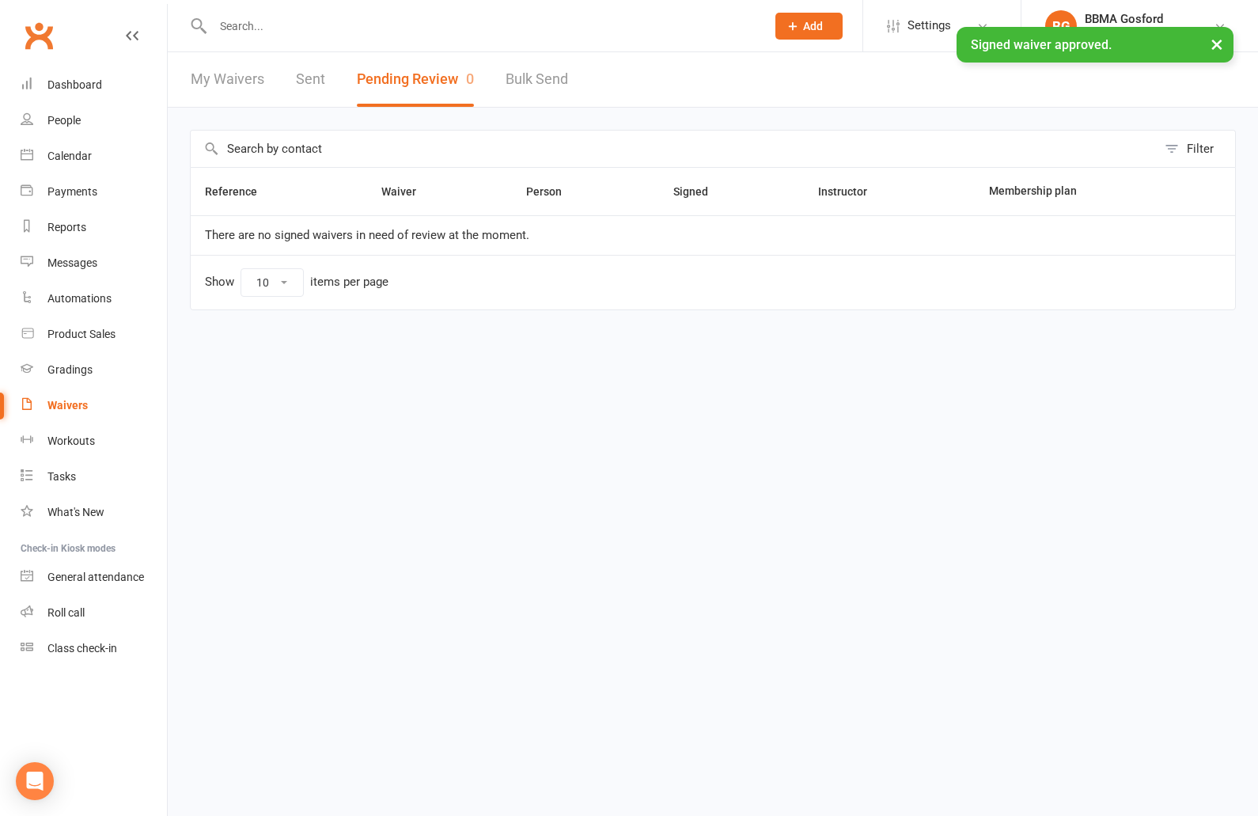
click at [256, 25] on input "text" at bounding box center [481, 26] width 547 height 22
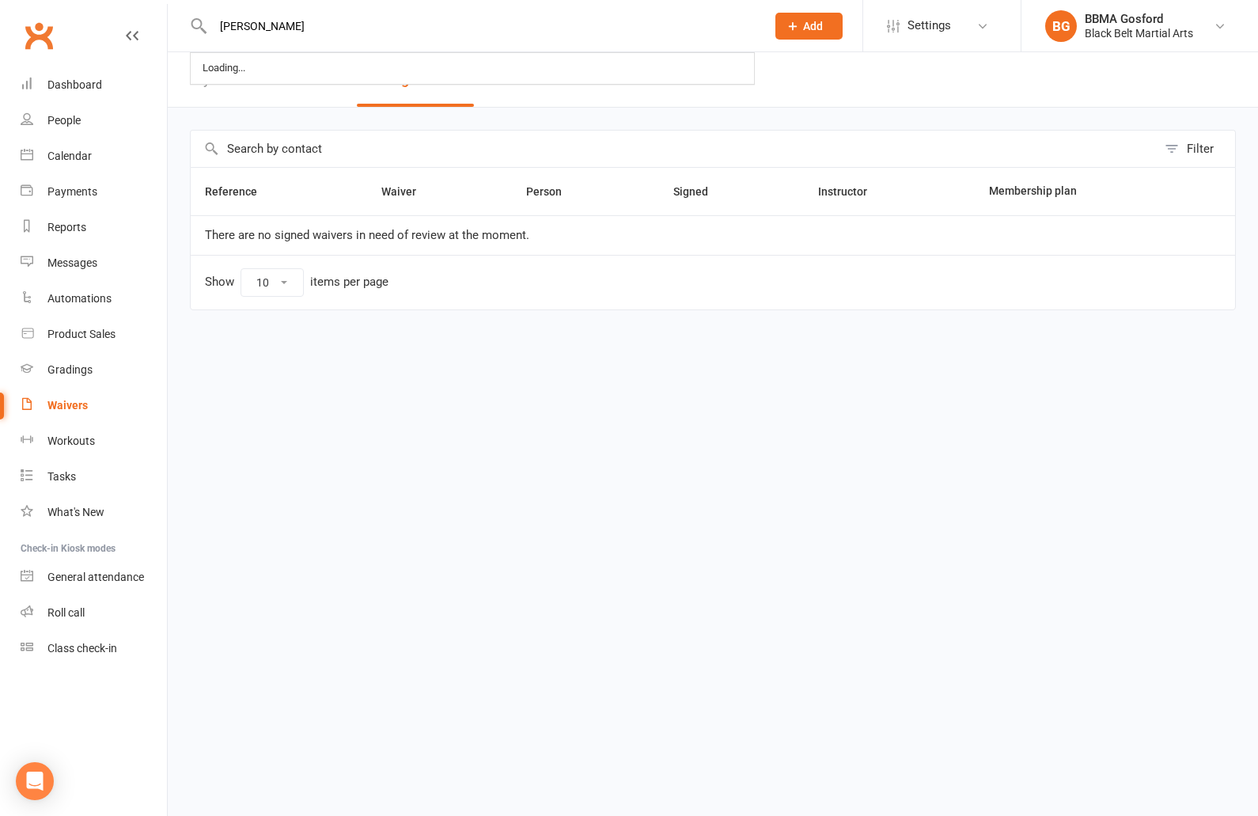
type input "[PERSON_NAME]"
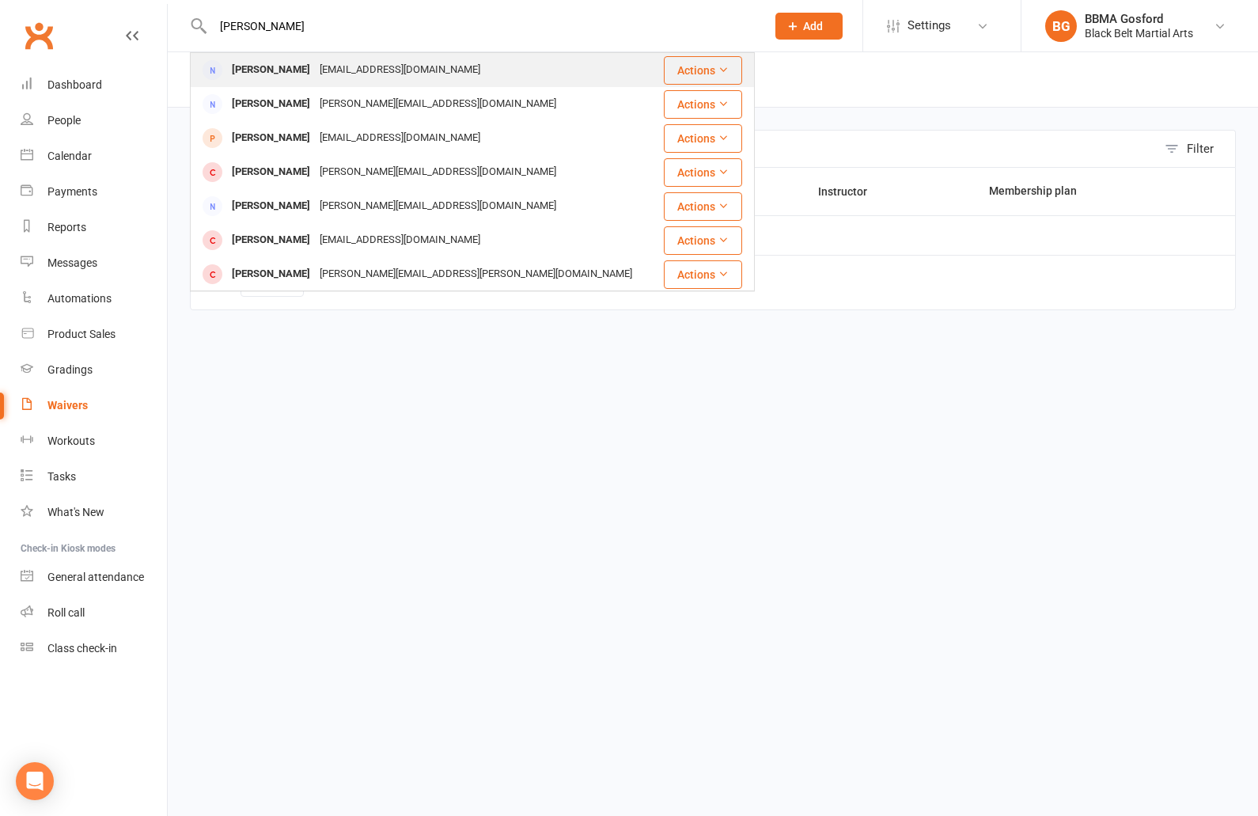
click at [272, 76] on div "[PERSON_NAME]" at bounding box center [271, 70] width 88 height 23
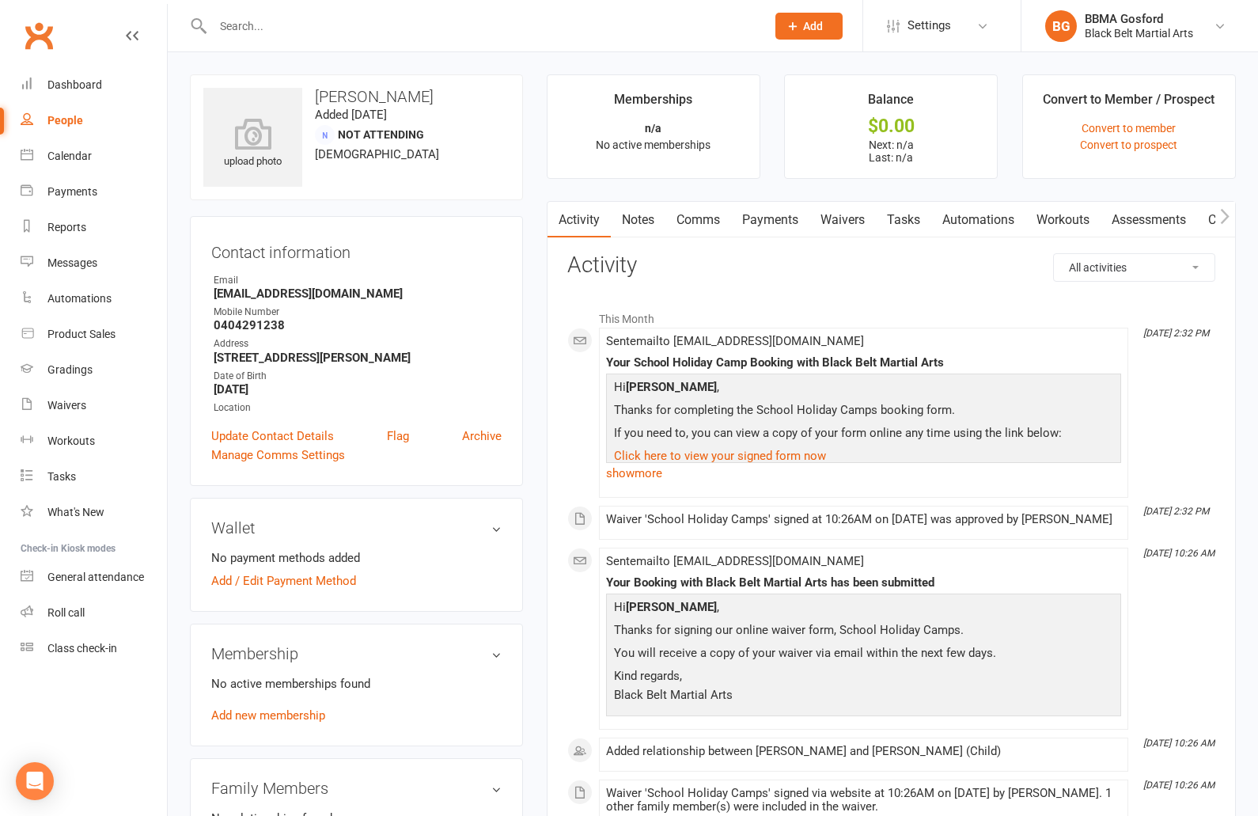
click at [272, 28] on input "text" at bounding box center [481, 26] width 547 height 22
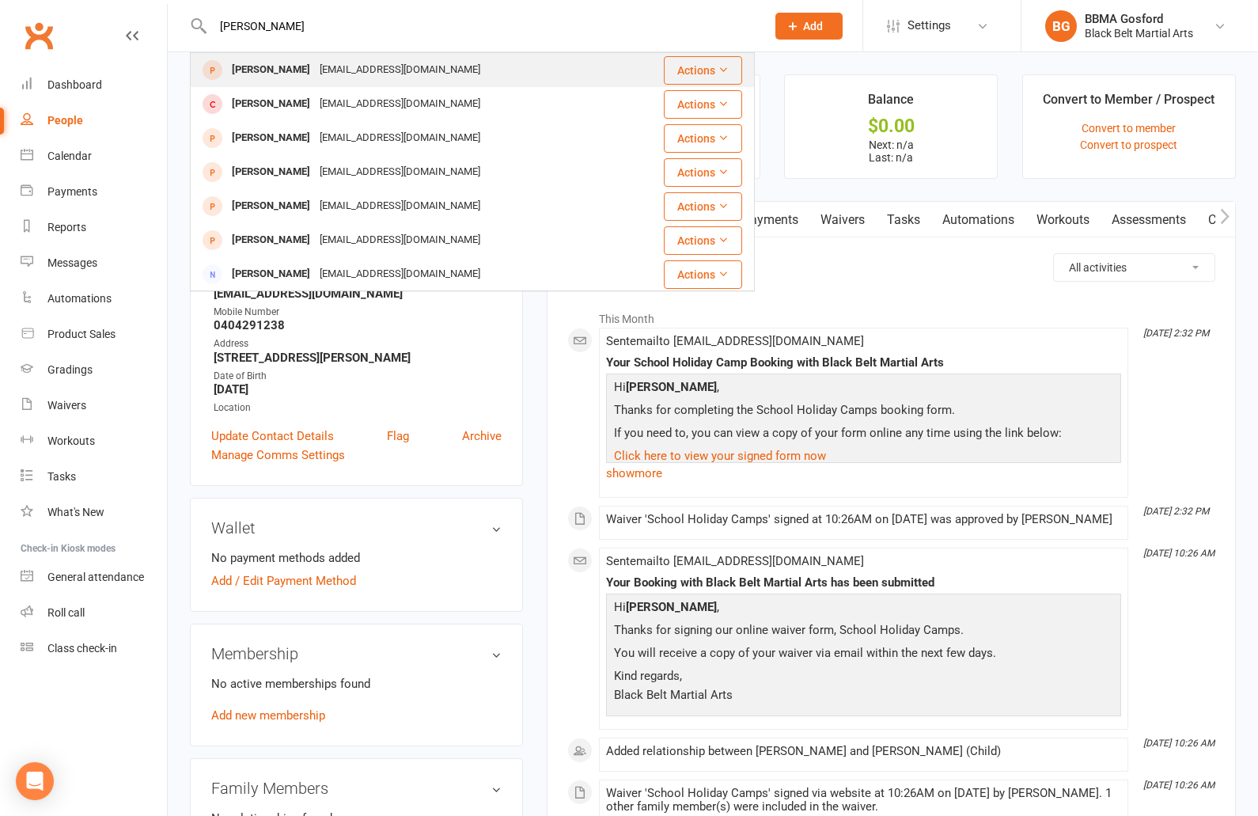
type input "[PERSON_NAME]"
click at [303, 79] on div "[PERSON_NAME]" at bounding box center [271, 70] width 88 height 23
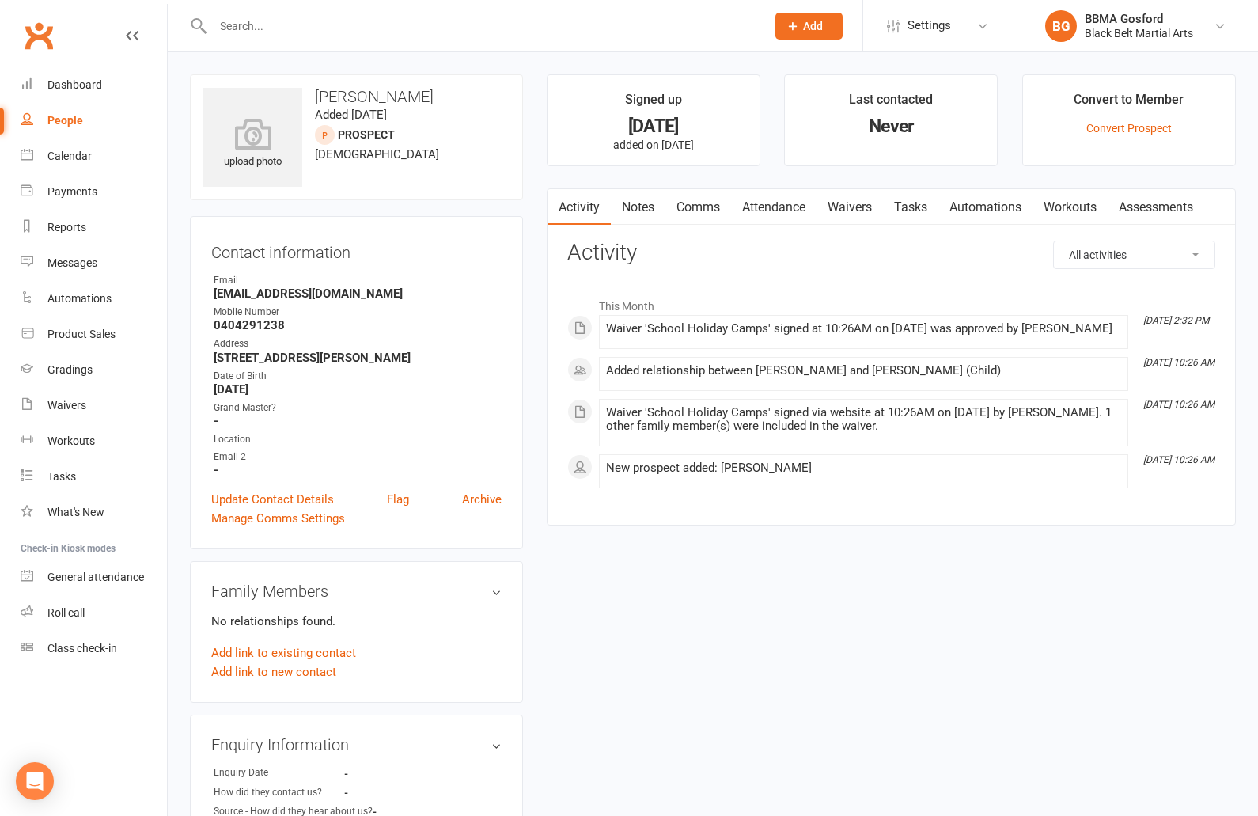
click at [254, 29] on input "text" at bounding box center [481, 26] width 547 height 22
type input "[PERSON_NAME]"
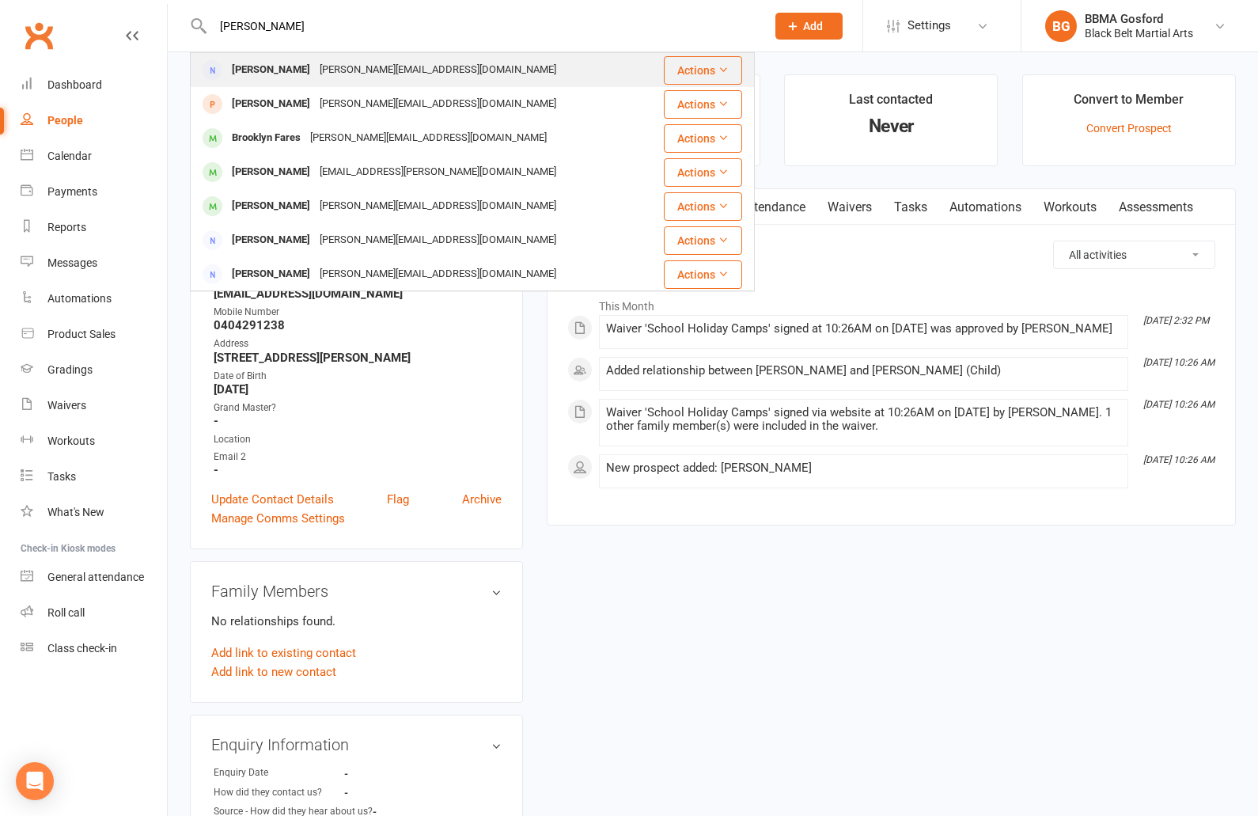
click at [255, 70] on div "[PERSON_NAME]" at bounding box center [271, 70] width 88 height 23
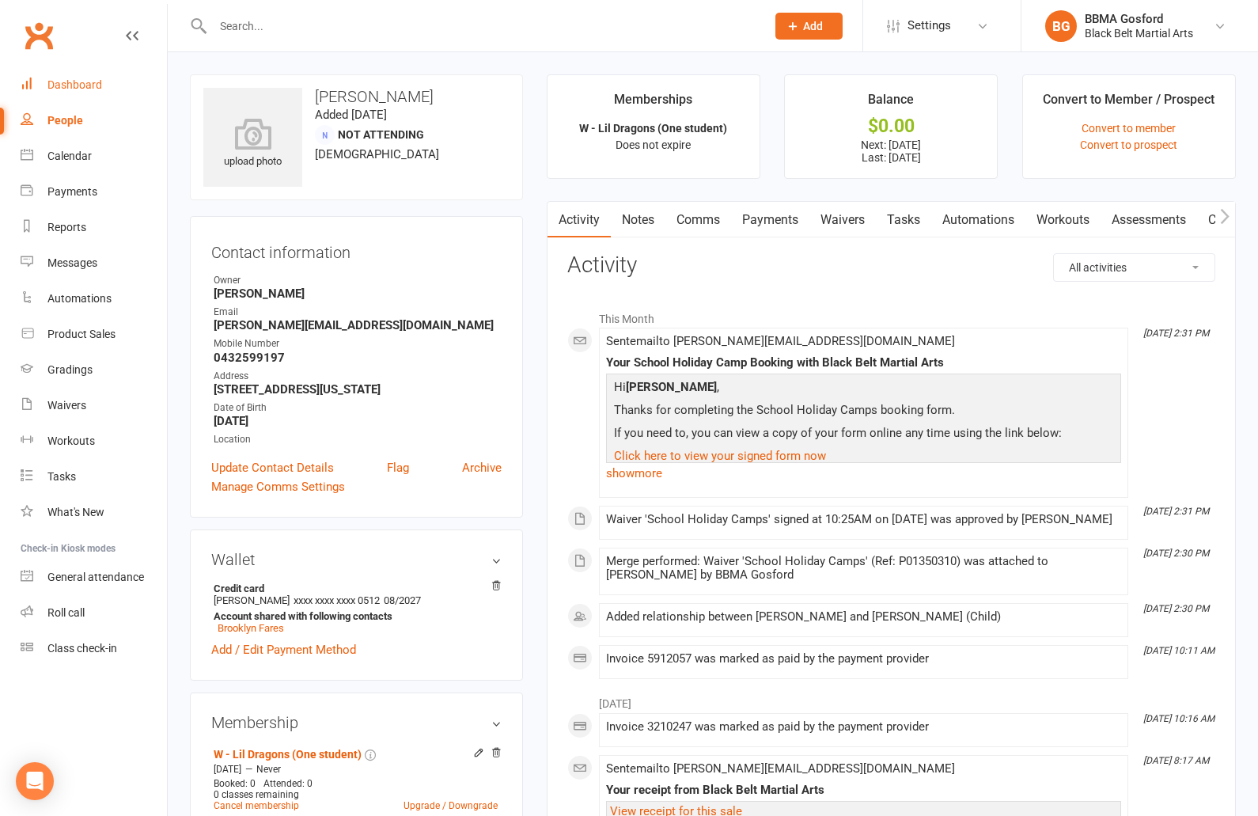
click at [84, 77] on link "Dashboard" at bounding box center [94, 85] width 146 height 36
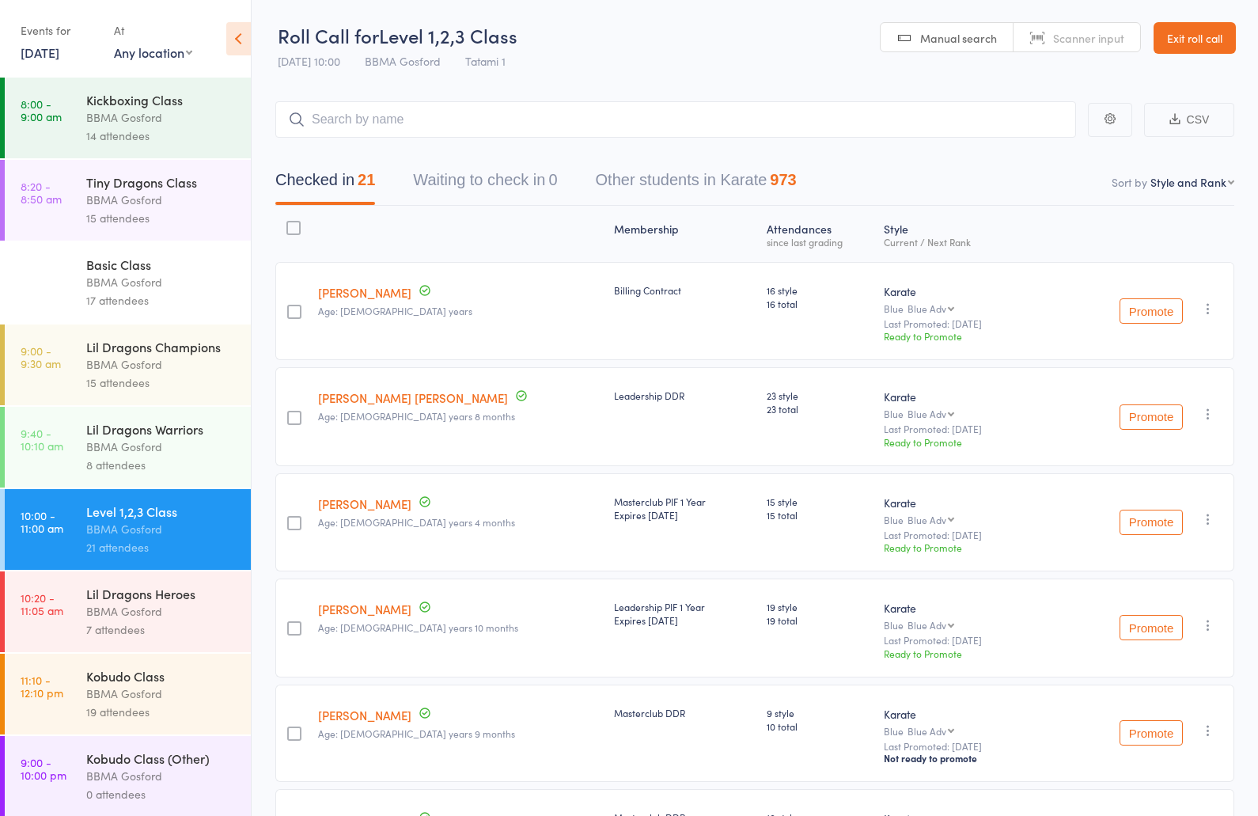
click at [59, 51] on link "[DATE]" at bounding box center [40, 52] width 39 height 17
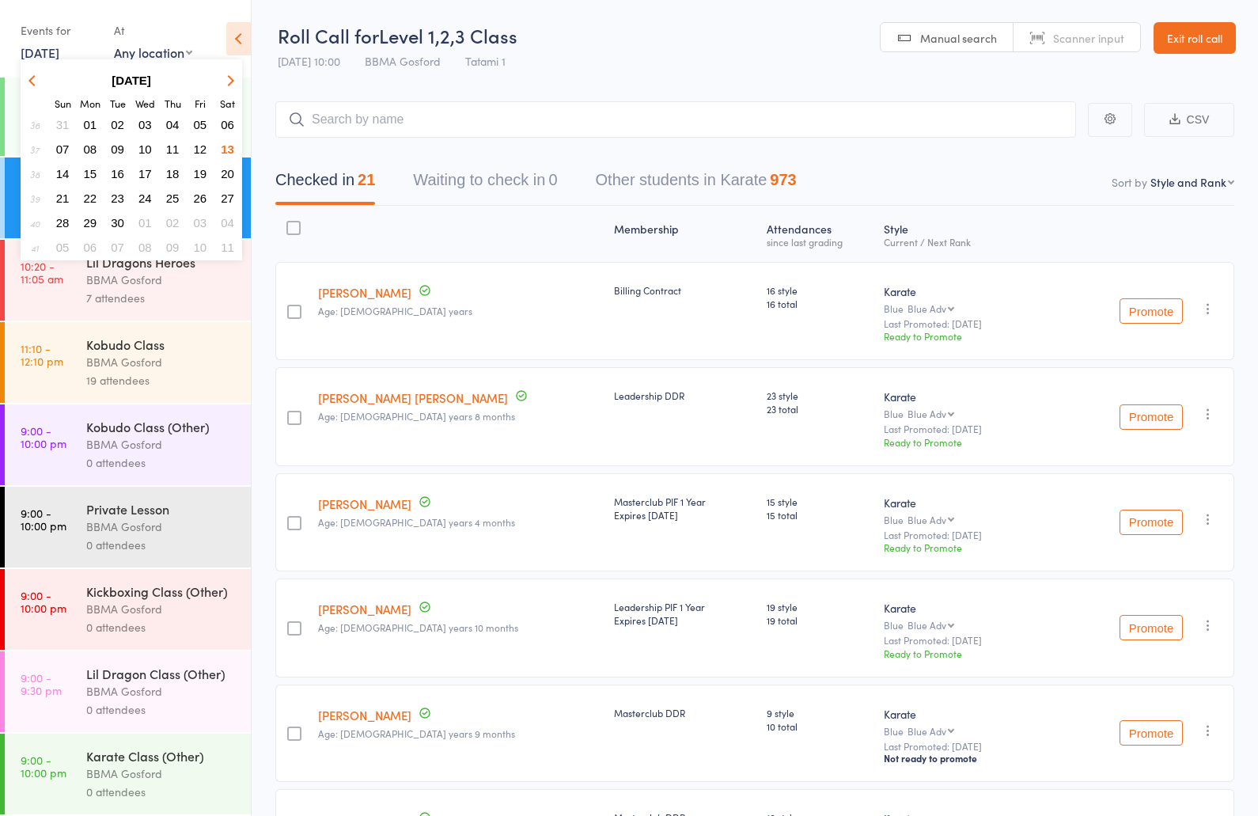
click at [89, 175] on span "15" at bounding box center [90, 173] width 13 height 13
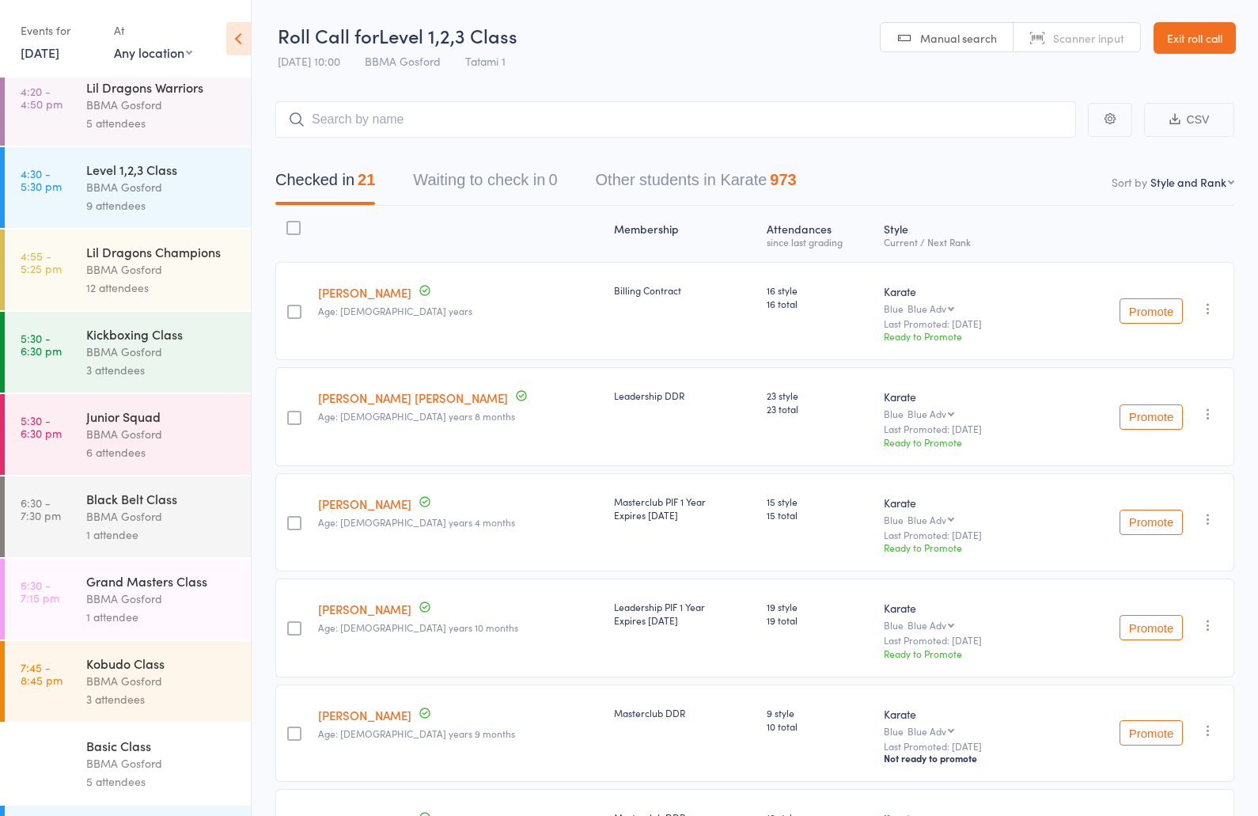
click at [139, 112] on div "BBMA Gosford" at bounding box center [161, 105] width 151 height 18
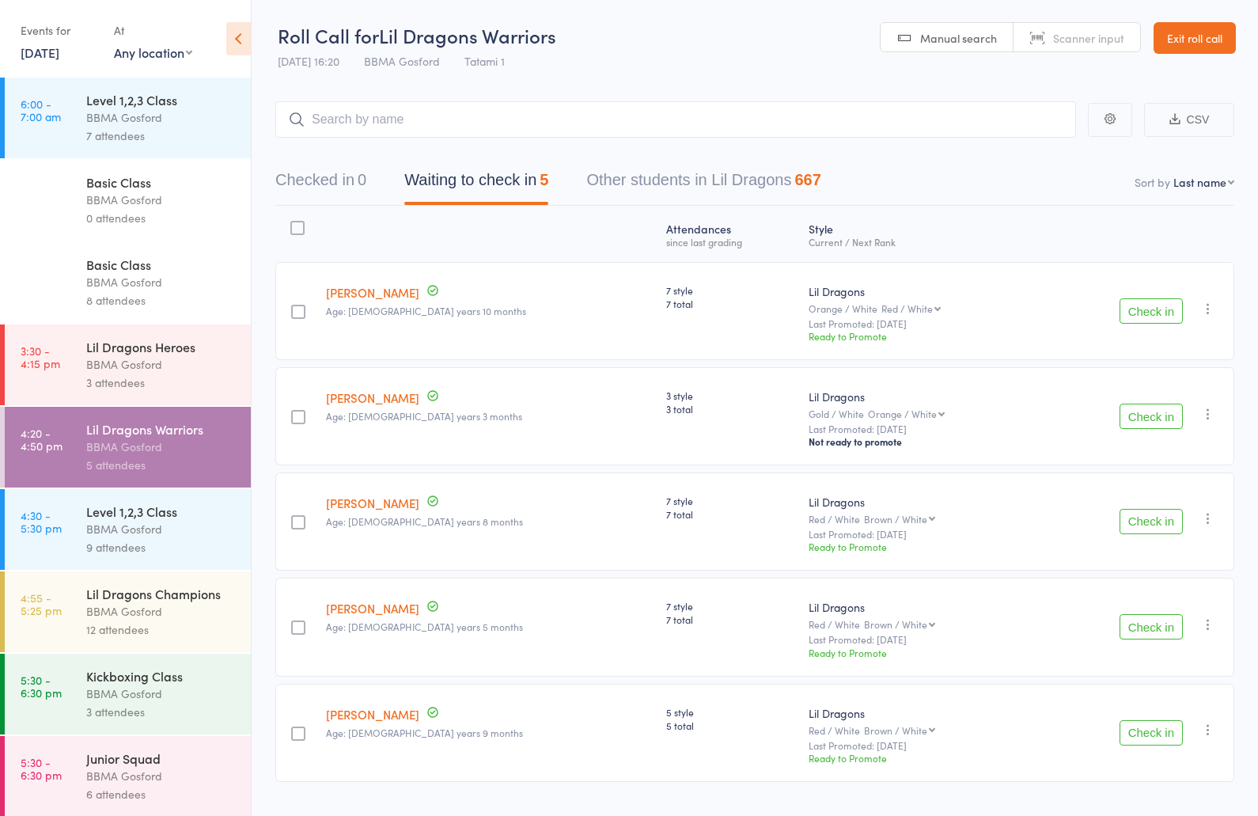
click at [162, 107] on div "Level 1,2,3 Class" at bounding box center [161, 99] width 151 height 17
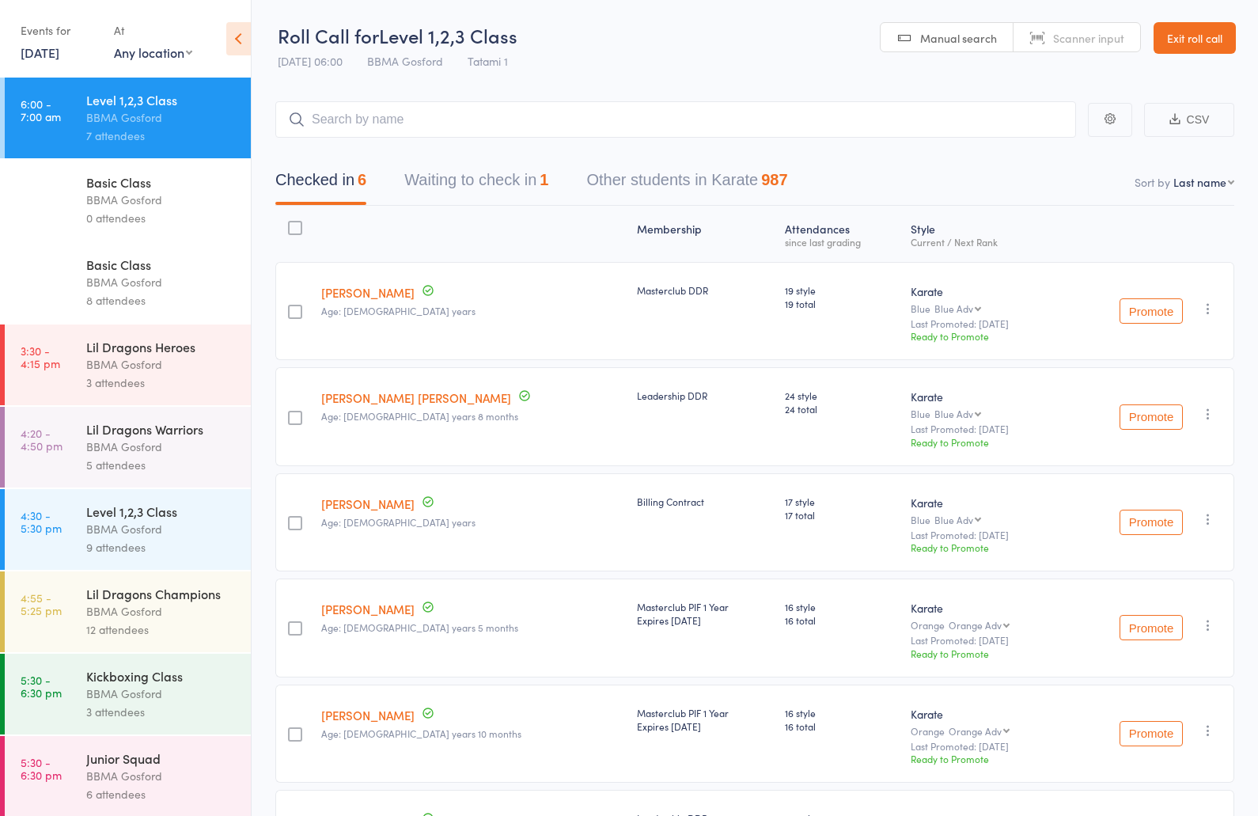
click at [137, 200] on div "BBMA Gosford" at bounding box center [161, 200] width 151 height 18
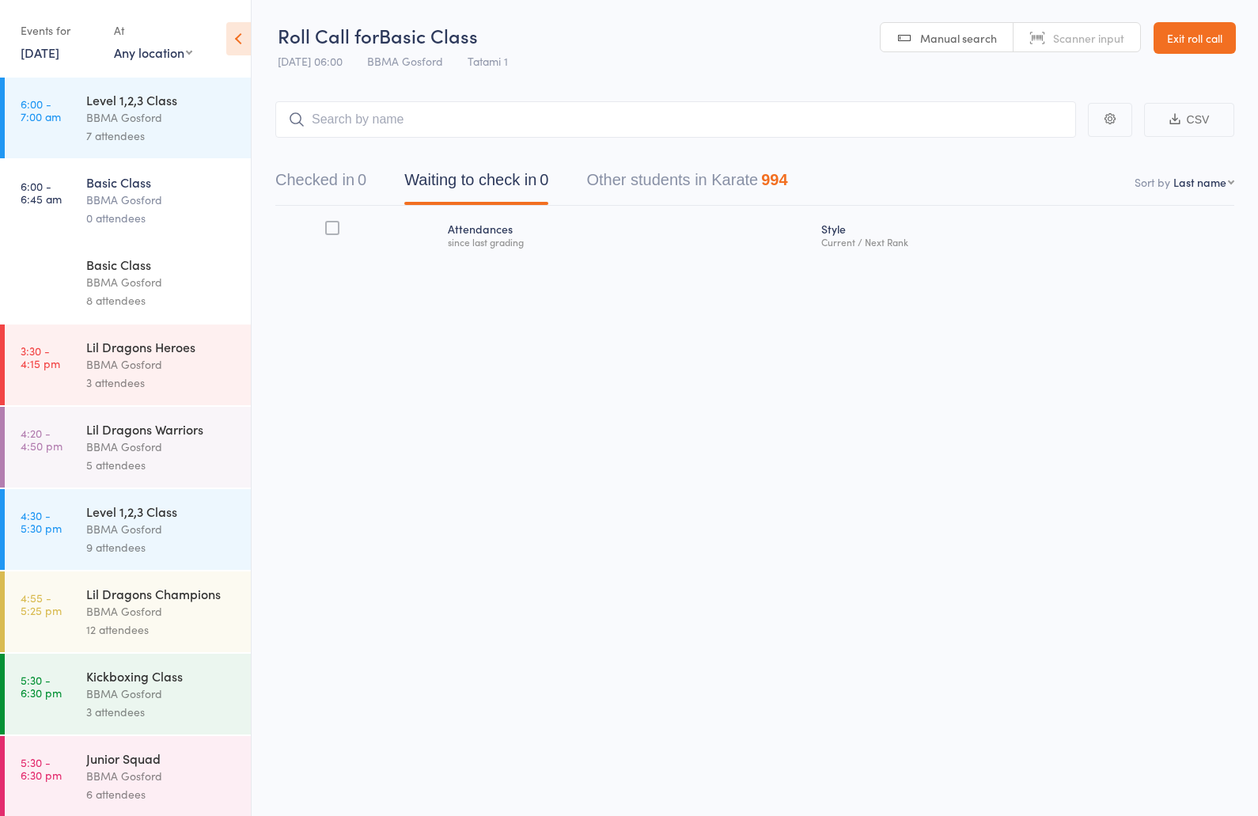
click at [157, 126] on div "BBMA Gosford" at bounding box center [161, 117] width 151 height 18
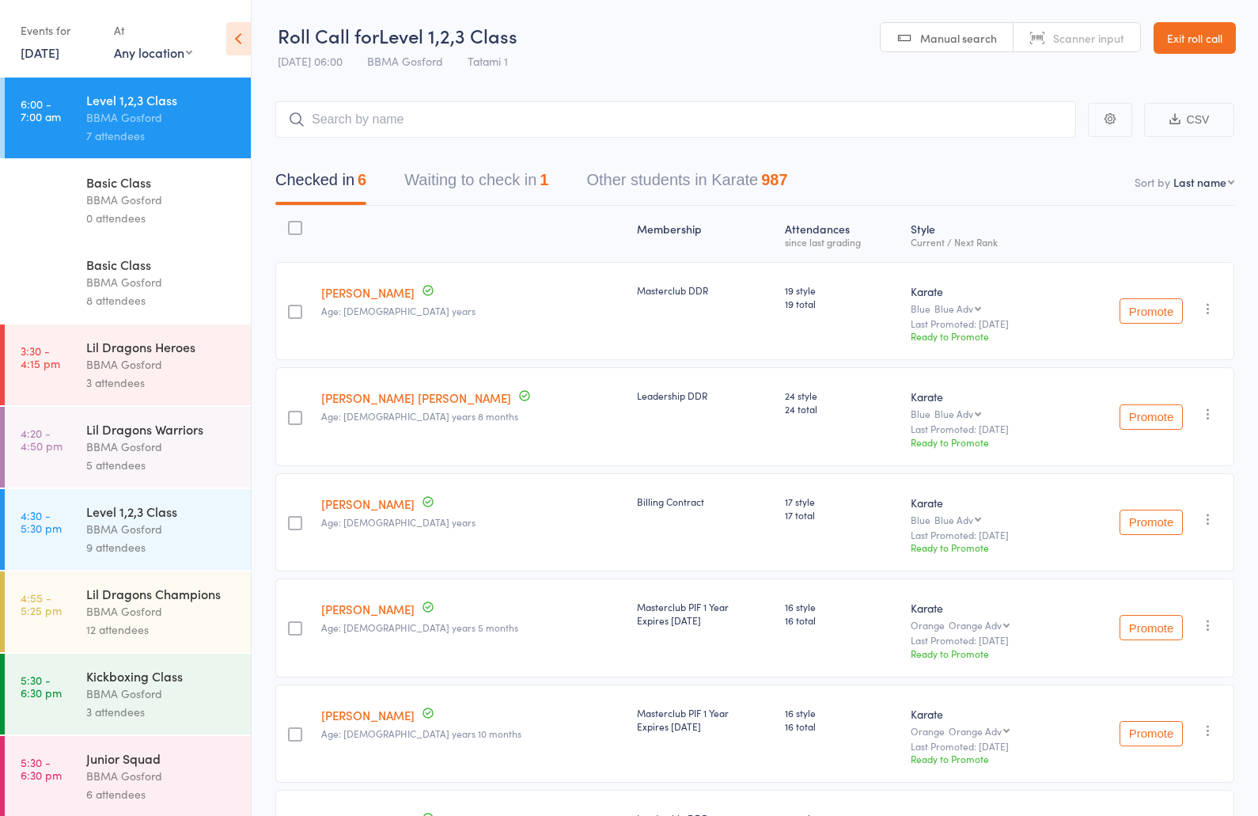
click at [118, 289] on div "BBMA Gosford" at bounding box center [161, 282] width 151 height 18
